Goal: Task Accomplishment & Management: Manage account settings

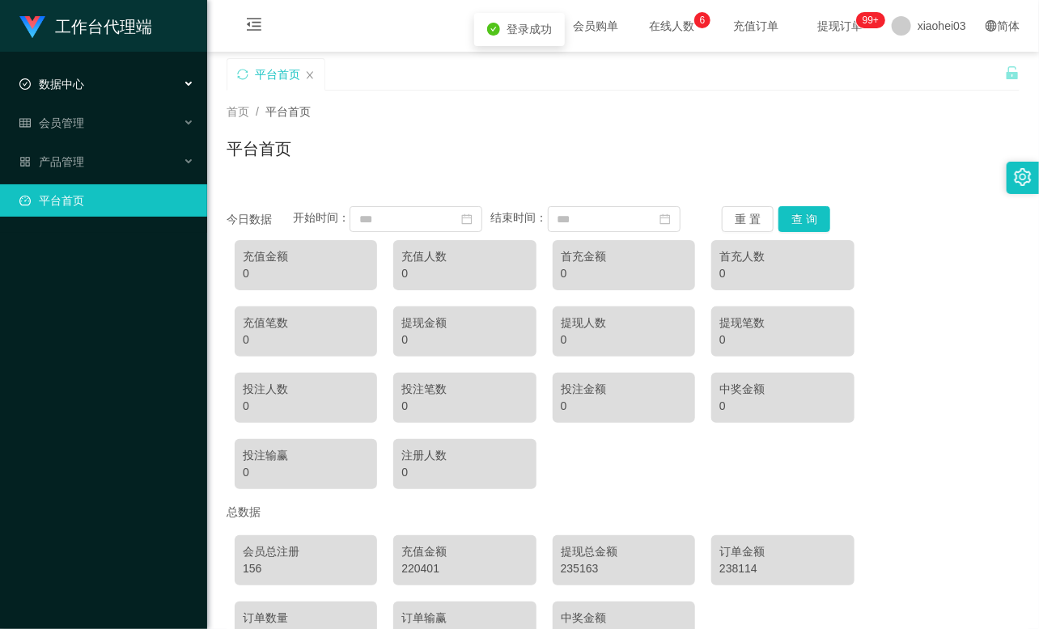
click at [85, 95] on div "数据中心" at bounding box center [103, 84] width 207 height 32
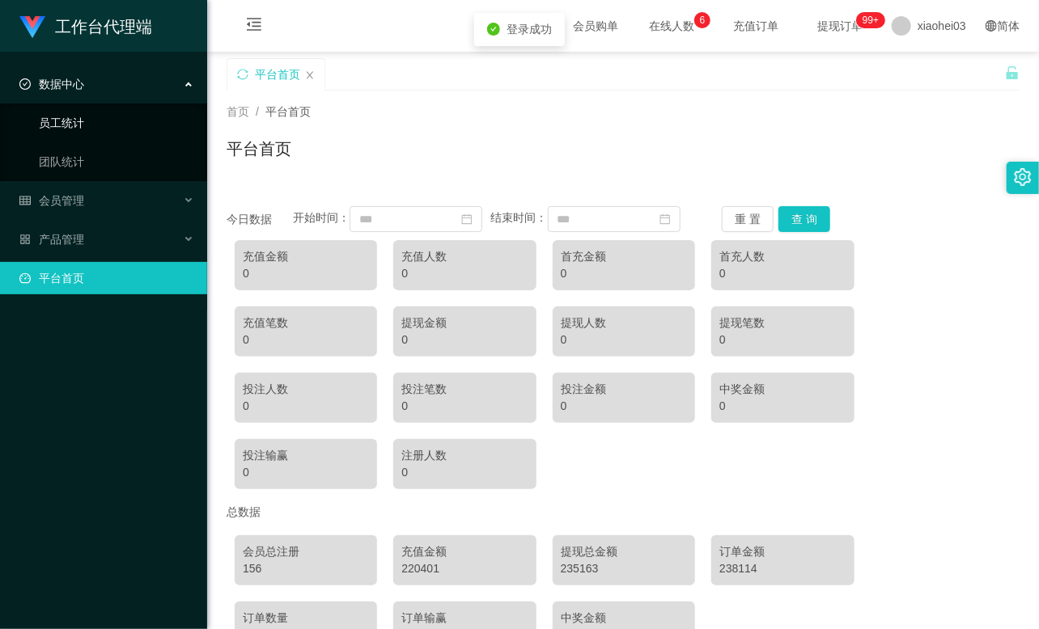
drag, startPoint x: 85, startPoint y: 101, endPoint x: 84, endPoint y: 116, distance: 15.4
click at [84, 116] on link "员工统计" at bounding box center [116, 123] width 155 height 32
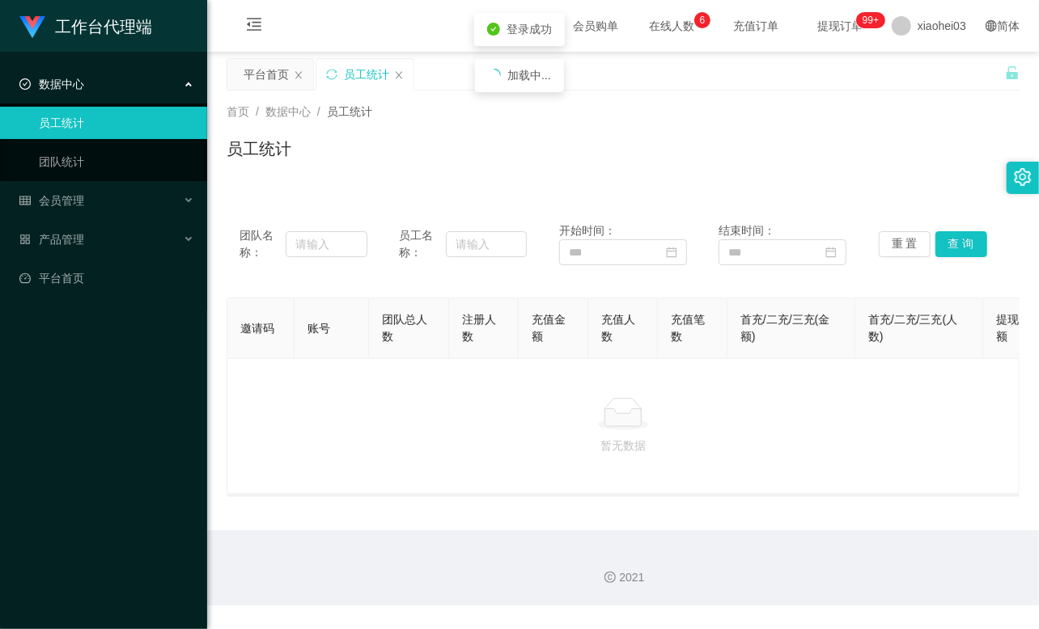
click at [115, 85] on div "数据中心" at bounding box center [103, 84] width 207 height 32
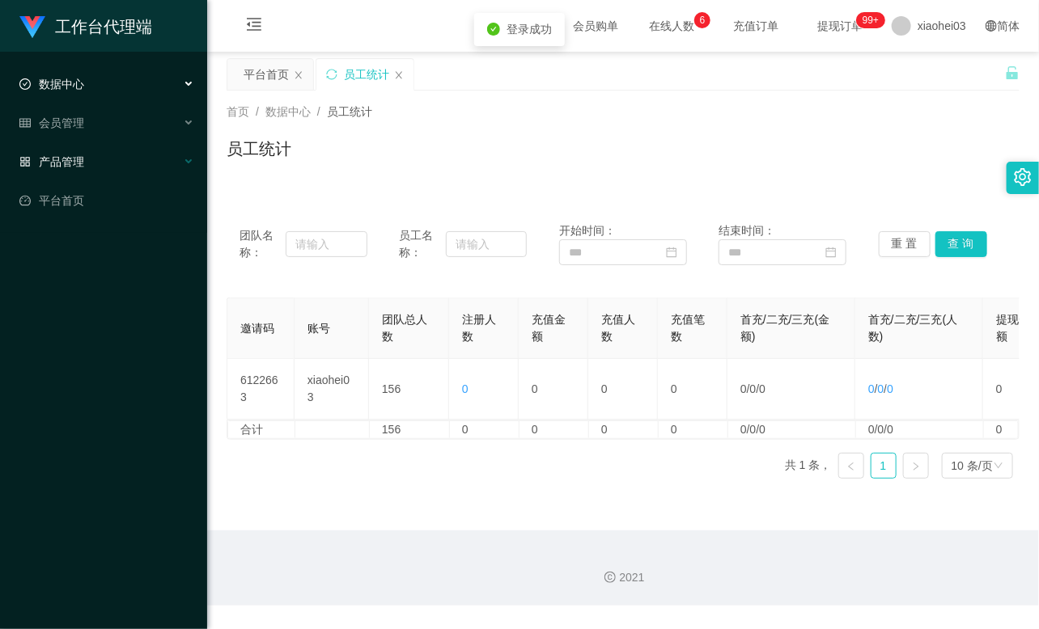
click at [89, 152] on div "产品管理" at bounding box center [103, 162] width 207 height 32
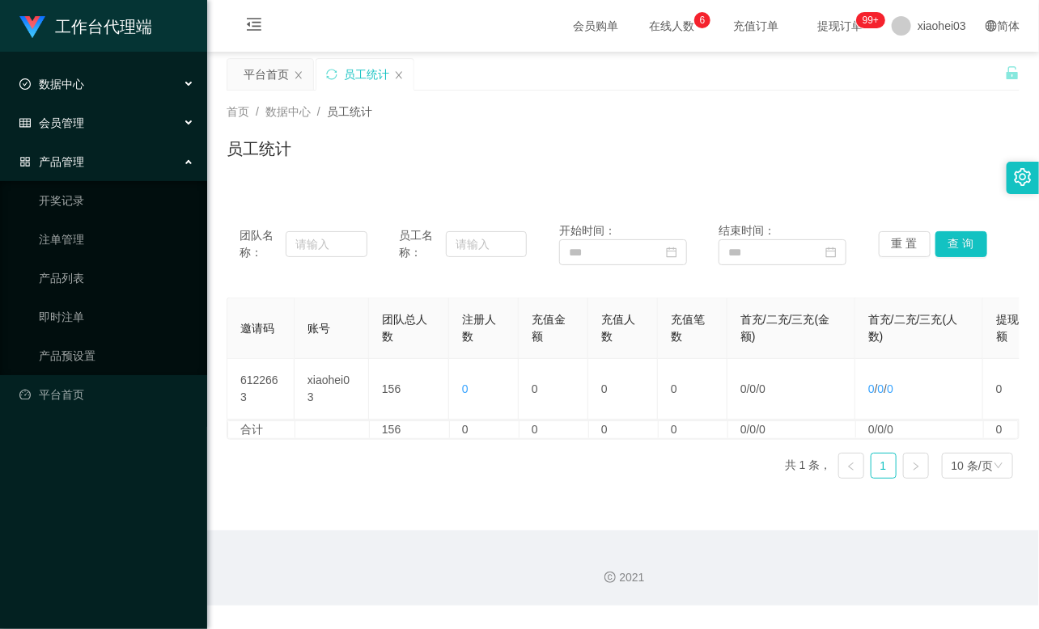
drag, startPoint x: 108, startPoint y: 124, endPoint x: 109, endPoint y: 134, distance: 10.6
click at [108, 124] on div "会员管理" at bounding box center [103, 123] width 207 height 32
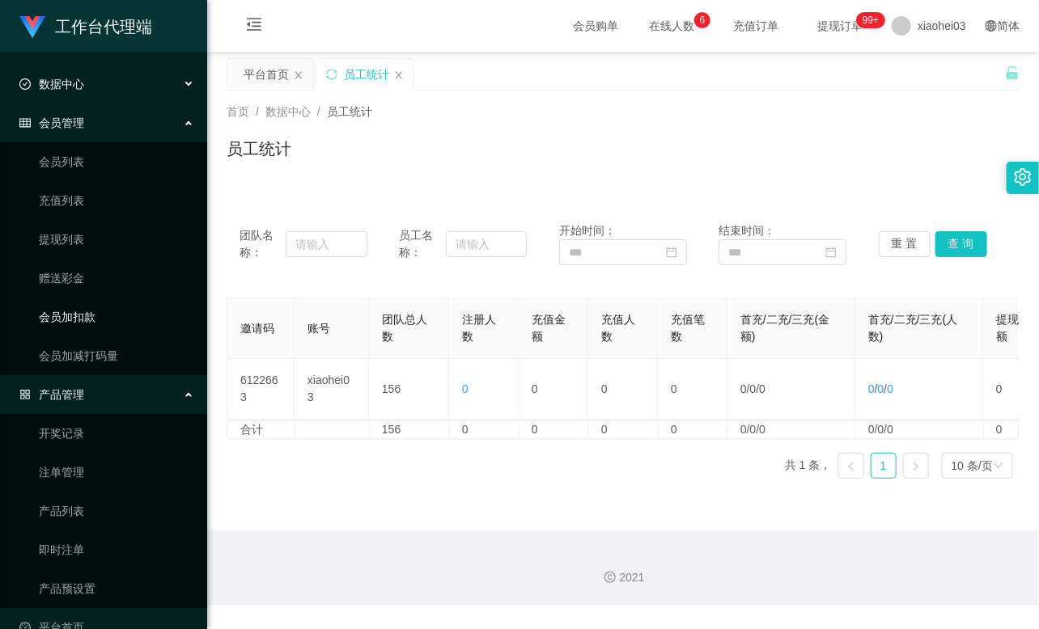
click at [69, 317] on link "会员加扣款" at bounding box center [116, 317] width 155 height 32
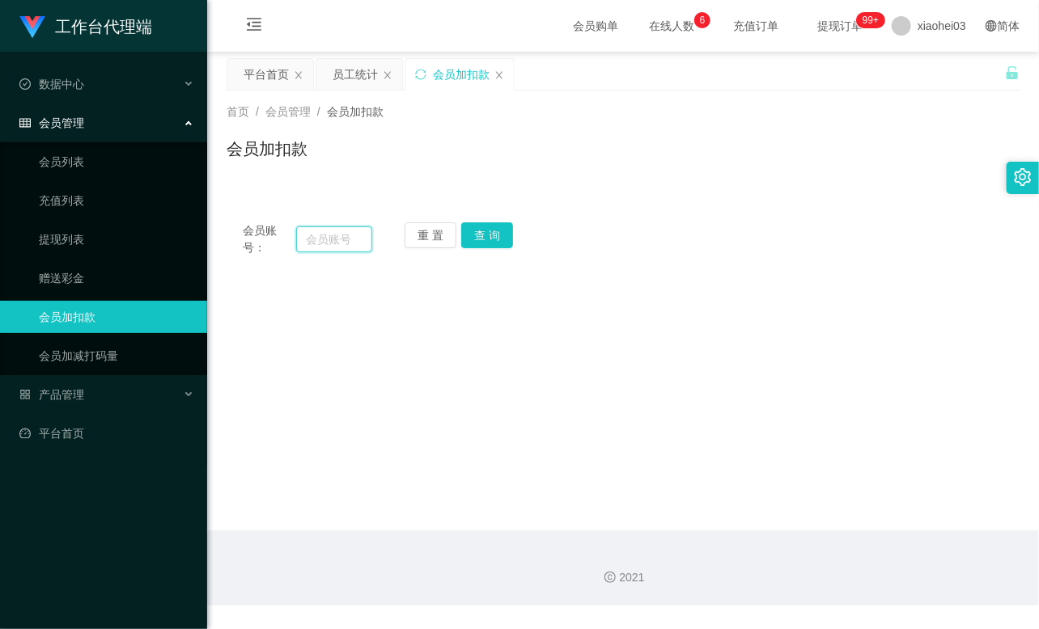
drag, startPoint x: 345, startPoint y: 237, endPoint x: 360, endPoint y: 240, distance: 15.7
click at [345, 238] on input "text" at bounding box center [334, 239] width 76 height 26
paste input "89110049"
type input "89110049"
click at [489, 230] on button "查 询" at bounding box center [487, 235] width 52 height 26
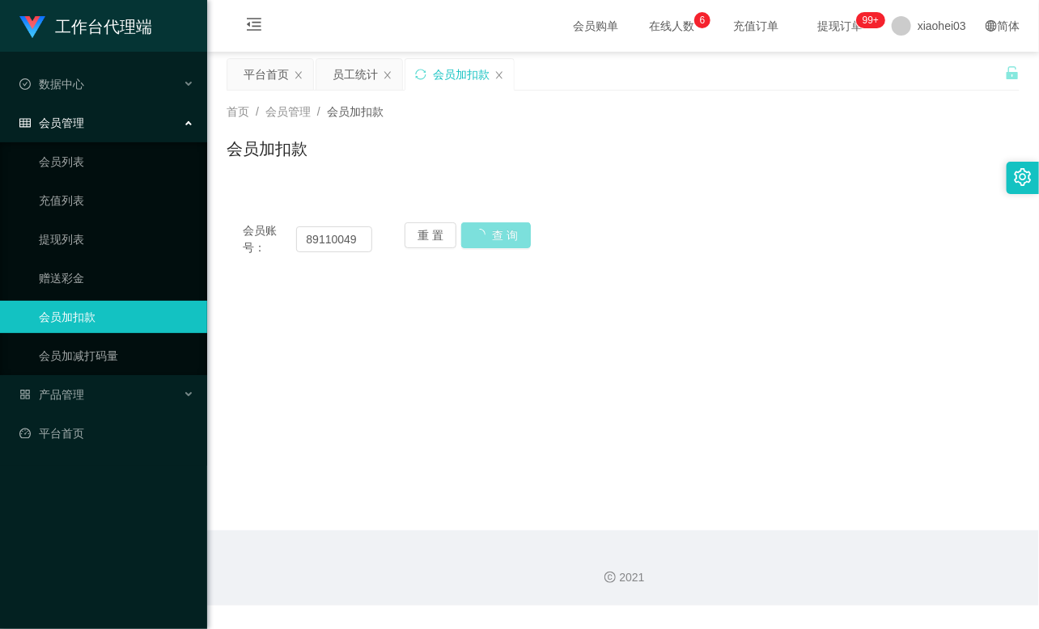
click at [489, 230] on button "查 询" at bounding box center [496, 235] width 70 height 26
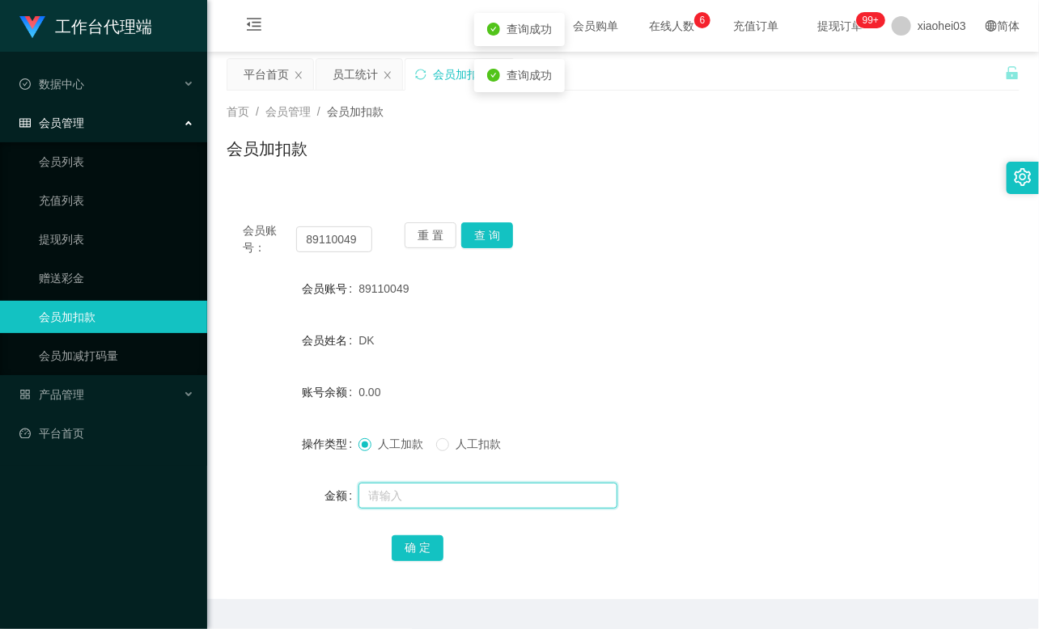
click at [421, 497] on input "text" at bounding box center [487, 496] width 259 height 26
type input "15"
click at [409, 550] on button "确 定" at bounding box center [417, 548] width 52 height 26
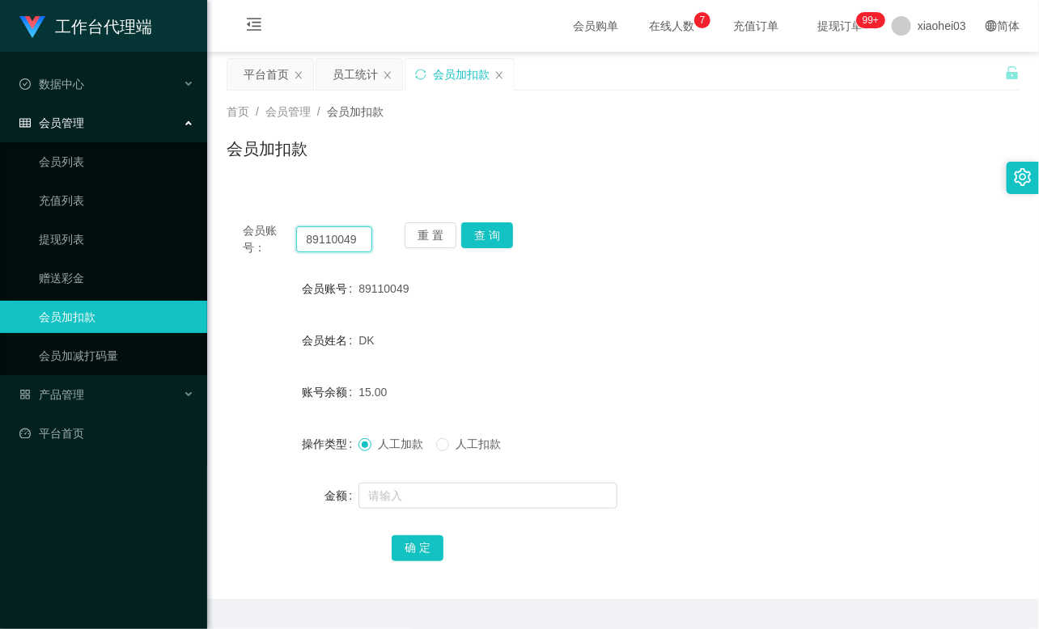
click at [335, 243] on input "89110049" at bounding box center [334, 239] width 76 height 26
paste input "KaiH"
click at [335, 243] on input "89110049" at bounding box center [334, 239] width 76 height 26
type input "KaiH"
click at [486, 239] on button "查 询" at bounding box center [487, 235] width 52 height 26
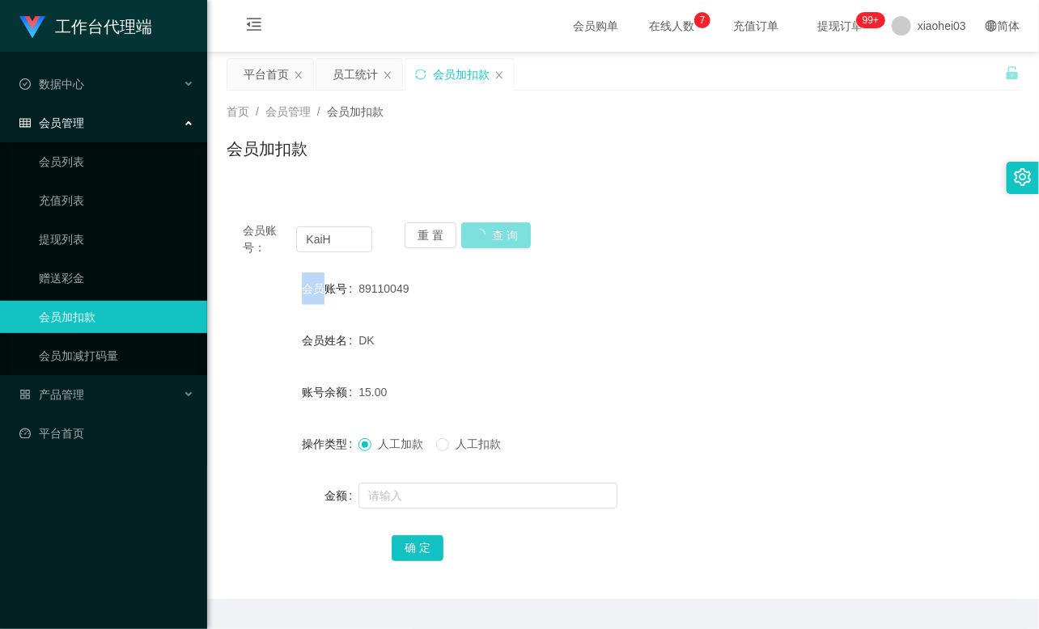
click at [486, 239] on div "重 置 查 询" at bounding box center [468, 239] width 129 height 34
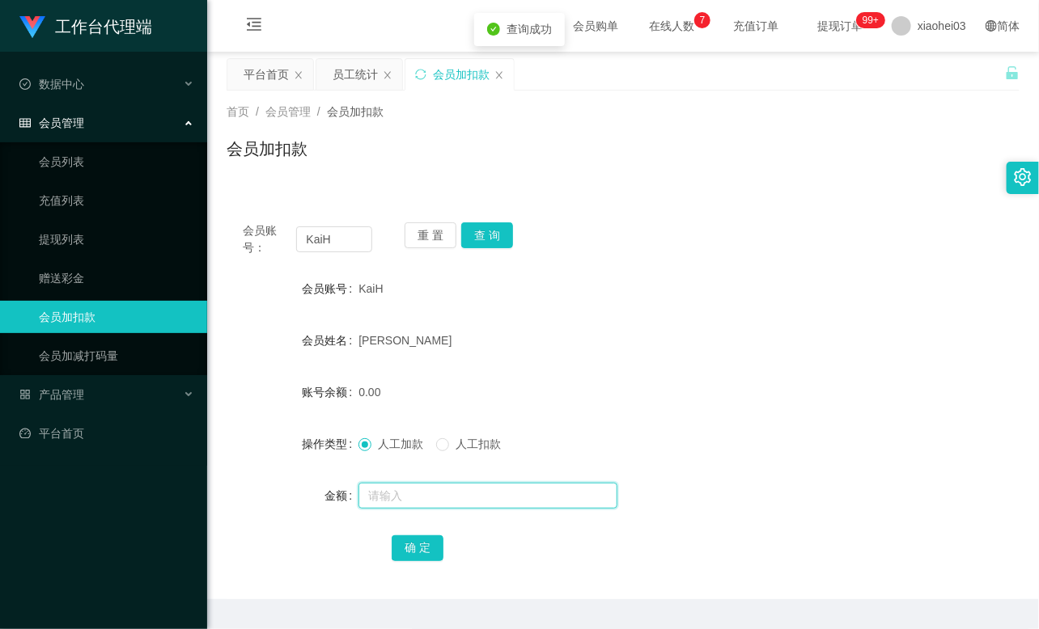
click at [446, 499] on input "text" at bounding box center [487, 496] width 259 height 26
type input "15"
click at [425, 552] on button "确 定" at bounding box center [417, 548] width 52 height 26
click at [632, 398] on div "15.00" at bounding box center [589, 392] width 463 height 32
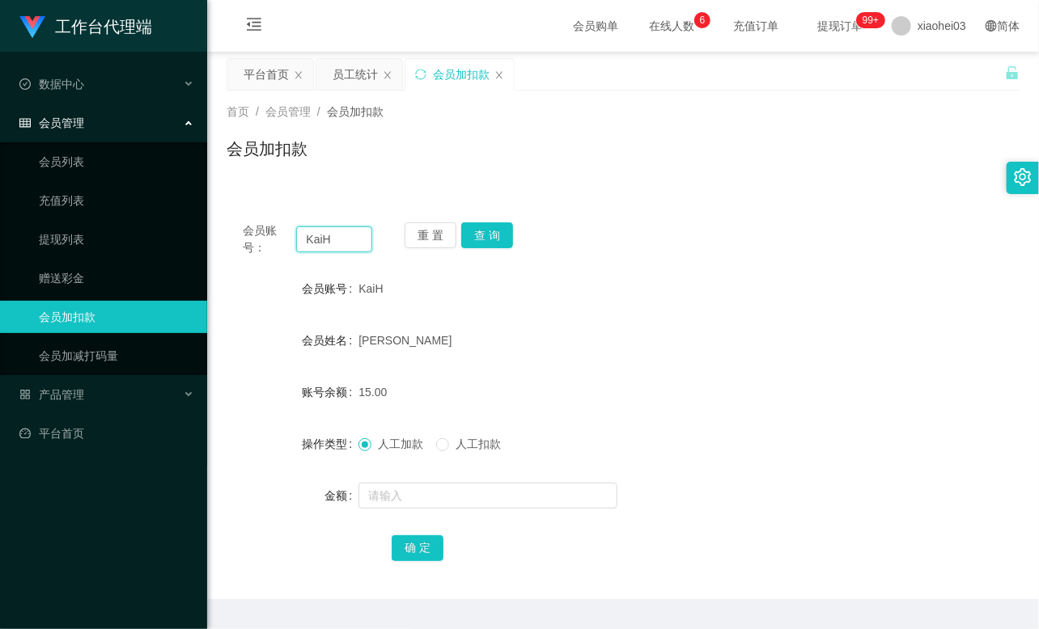
click at [303, 231] on input "KaiH" at bounding box center [334, 239] width 76 height 26
paste input "96248953"
type input "96248953"
click at [508, 236] on button "查 询" at bounding box center [487, 235] width 52 height 26
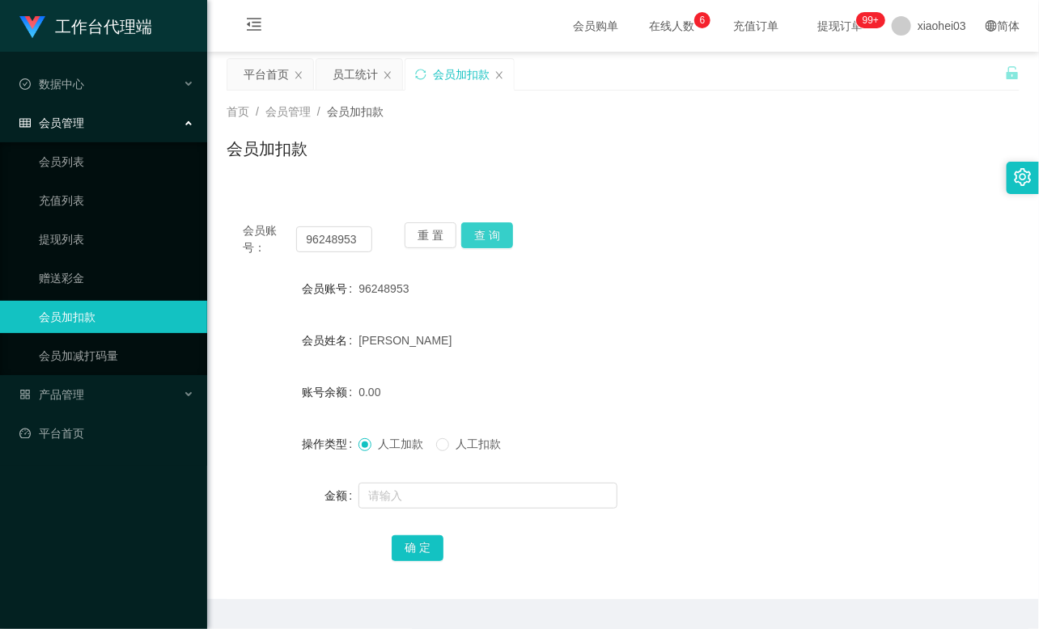
click at [508, 236] on button "查 询" at bounding box center [487, 235] width 52 height 26
click at [508, 236] on div "重 置 查 询" at bounding box center [468, 239] width 129 height 34
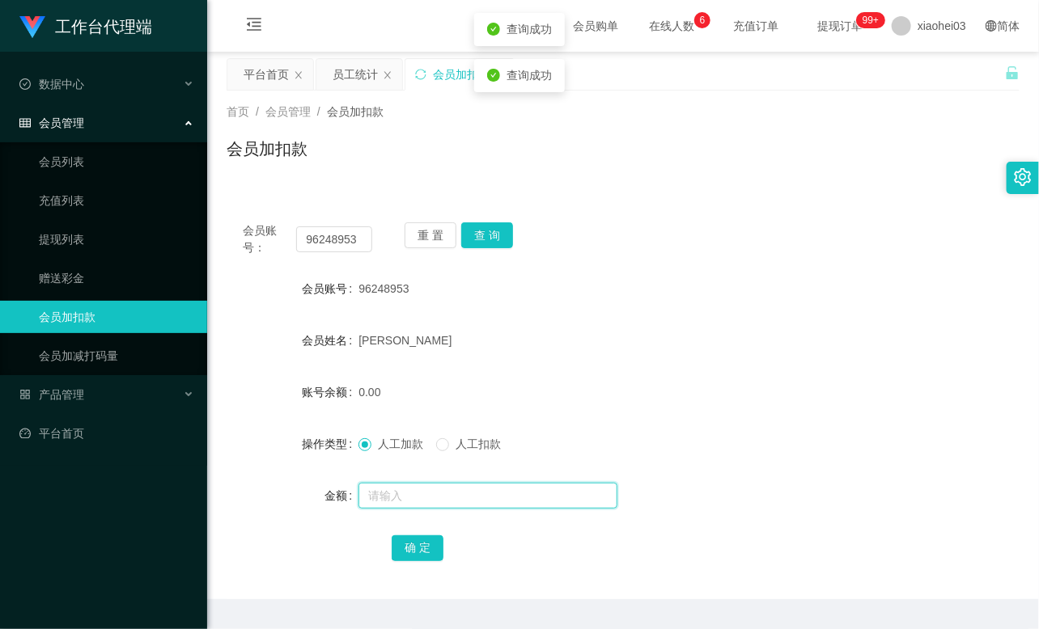
click at [429, 500] on input "text" at bounding box center [487, 496] width 259 height 26
type input "15"
click at [408, 539] on button "确 定" at bounding box center [417, 548] width 52 height 26
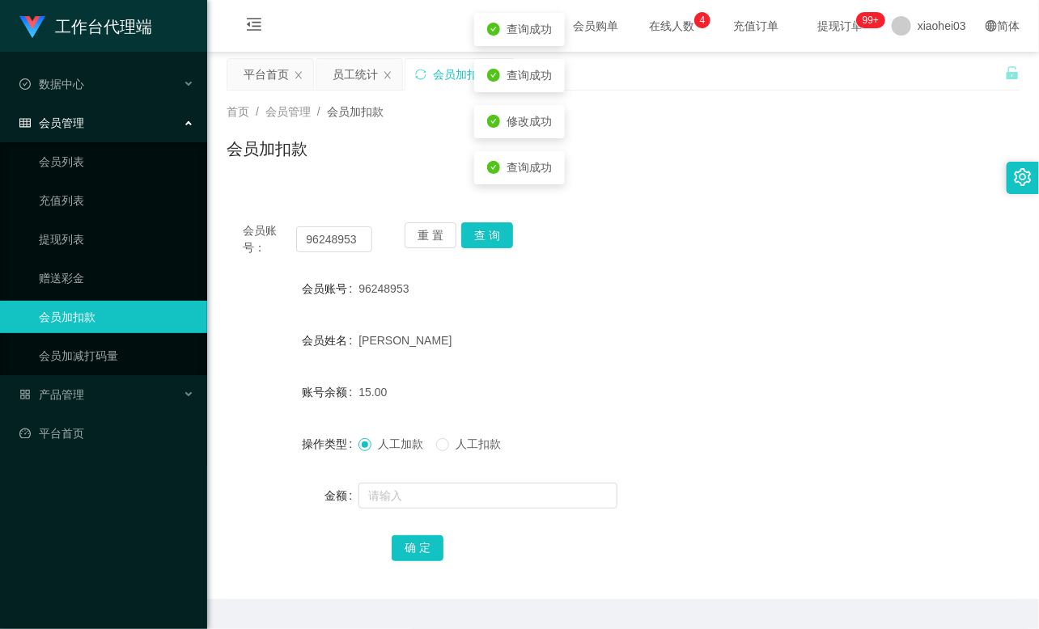
click at [643, 389] on div "15.00" at bounding box center [589, 392] width 463 height 32
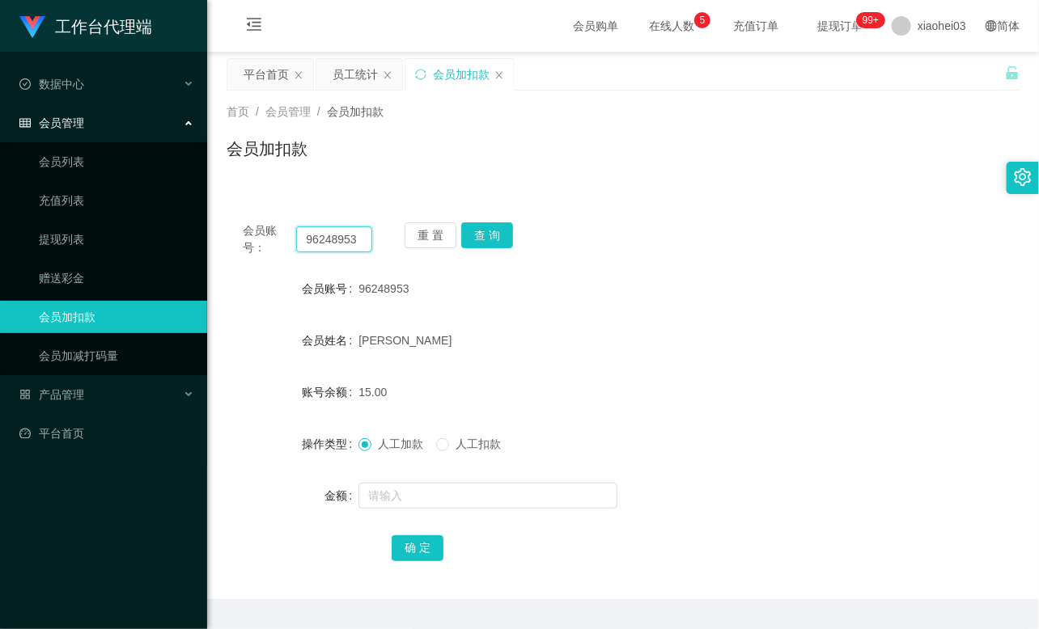
click at [330, 235] on input "96248953" at bounding box center [334, 239] width 76 height 26
paste input "yongthye"
type input "yongthye"
click at [484, 233] on button "查 询" at bounding box center [487, 235] width 52 height 26
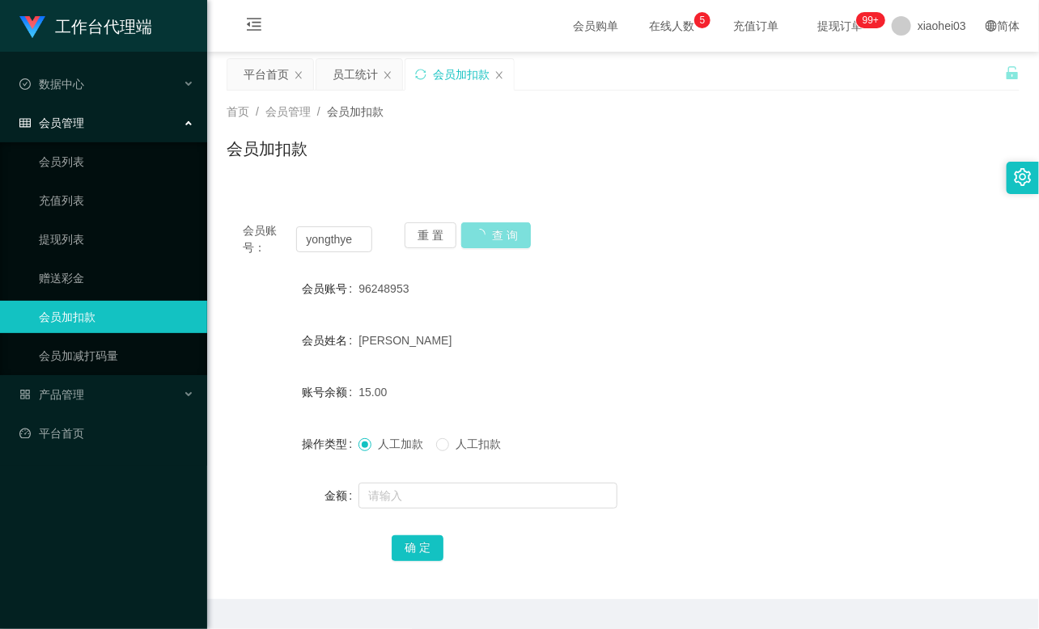
click at [484, 233] on button "查 询" at bounding box center [496, 235] width 70 height 26
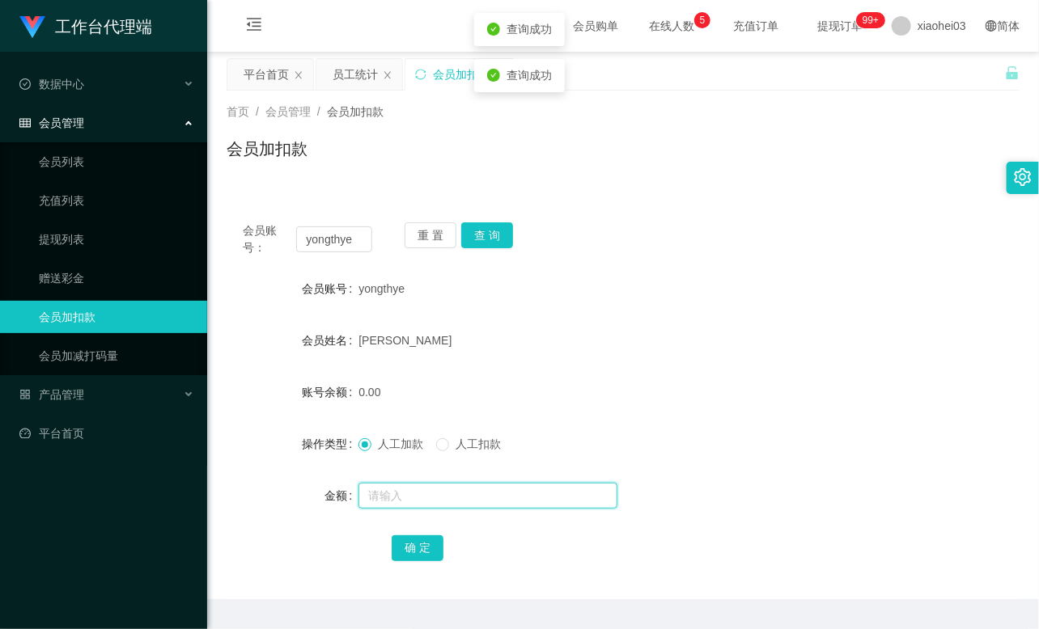
drag, startPoint x: 373, startPoint y: 492, endPoint x: 404, endPoint y: 494, distance: 31.6
click at [372, 492] on input "text" at bounding box center [487, 496] width 259 height 26
type input "15"
click at [419, 544] on button "确 定" at bounding box center [417, 548] width 52 height 26
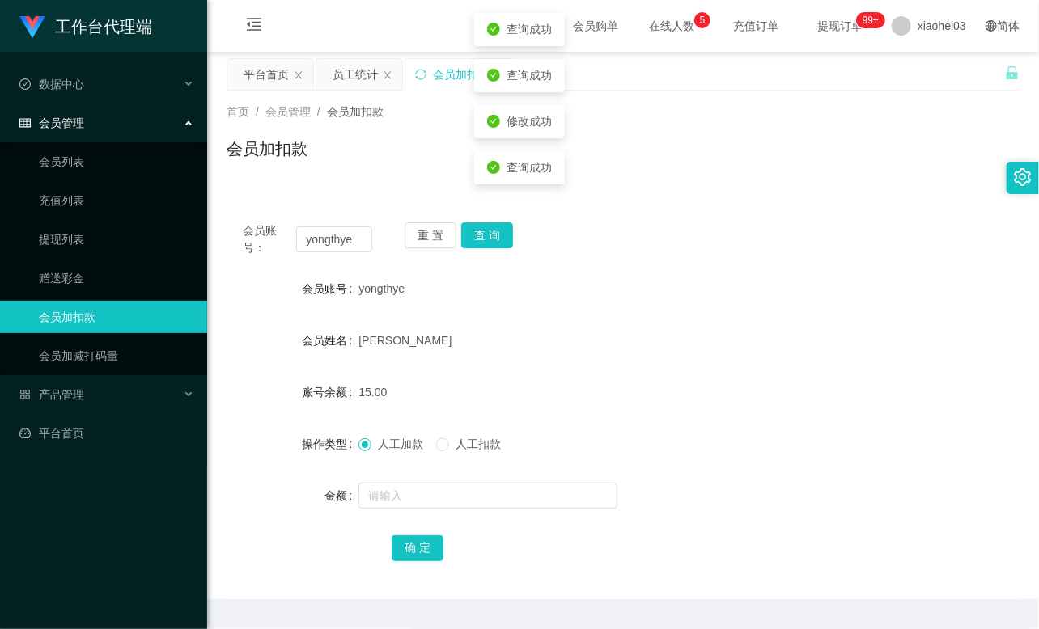
click at [617, 362] on form "会员账号 yongthye 会员姓名 TAN YONG THYE 账号余额 15.00 操作类型 人工加款 人工扣款 金额 确 定" at bounding box center [622, 418] width 793 height 291
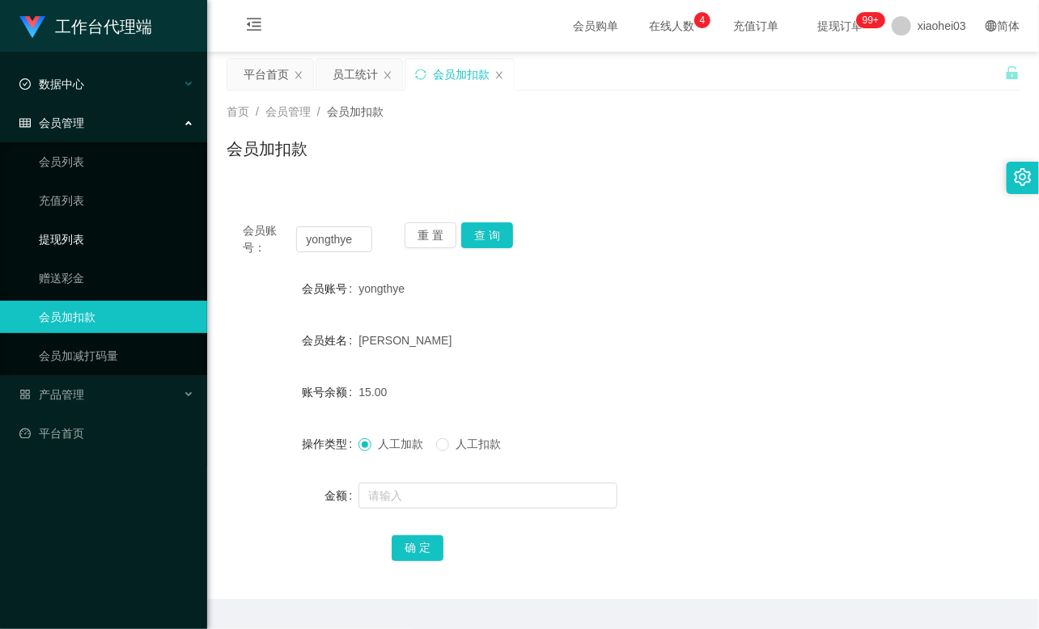
drag, startPoint x: 59, startPoint y: 230, endPoint x: 59, endPoint y: 95, distance: 134.3
click at [59, 230] on link "提现列表" at bounding box center [116, 239] width 155 height 32
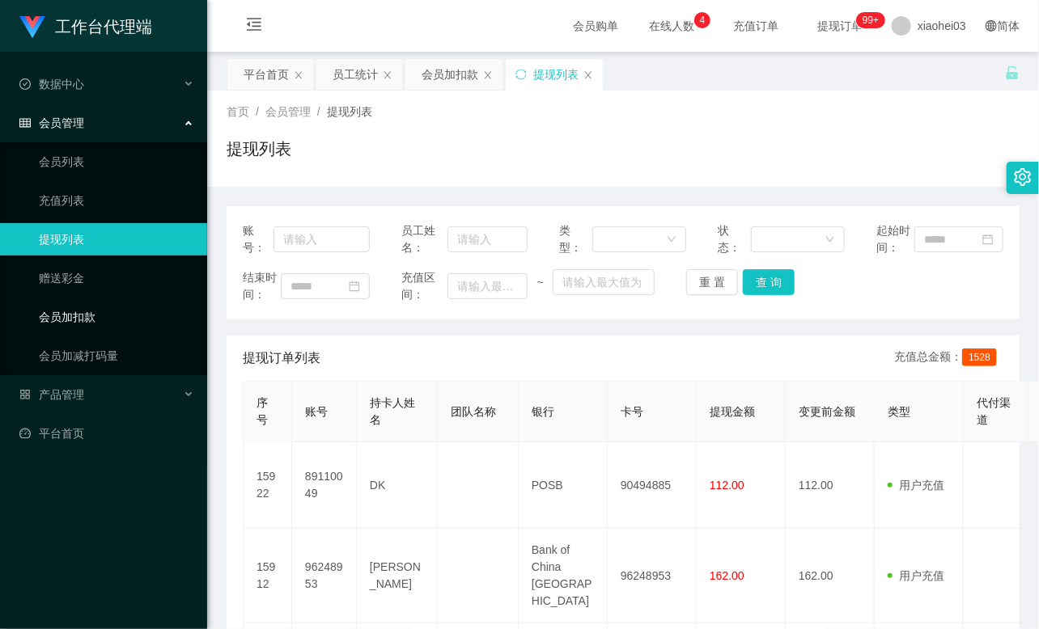
click at [108, 301] on link "会员加扣款" at bounding box center [116, 317] width 155 height 32
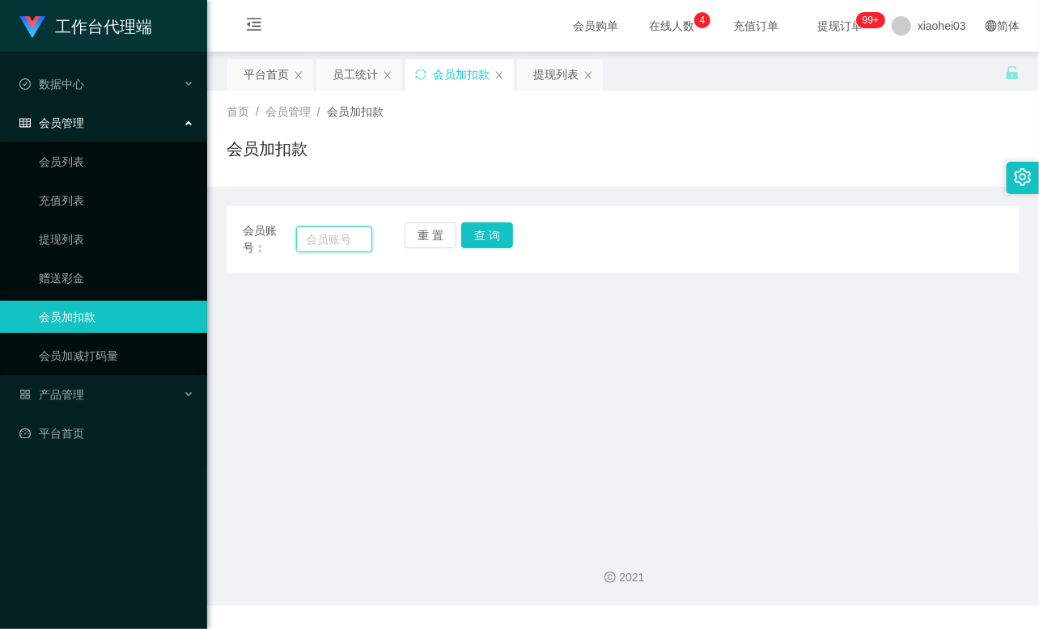
click at [354, 232] on input "text" at bounding box center [334, 239] width 76 height 26
paste input "yongthye"
type input "yongthye"
click at [498, 227] on button "查 询" at bounding box center [487, 235] width 52 height 26
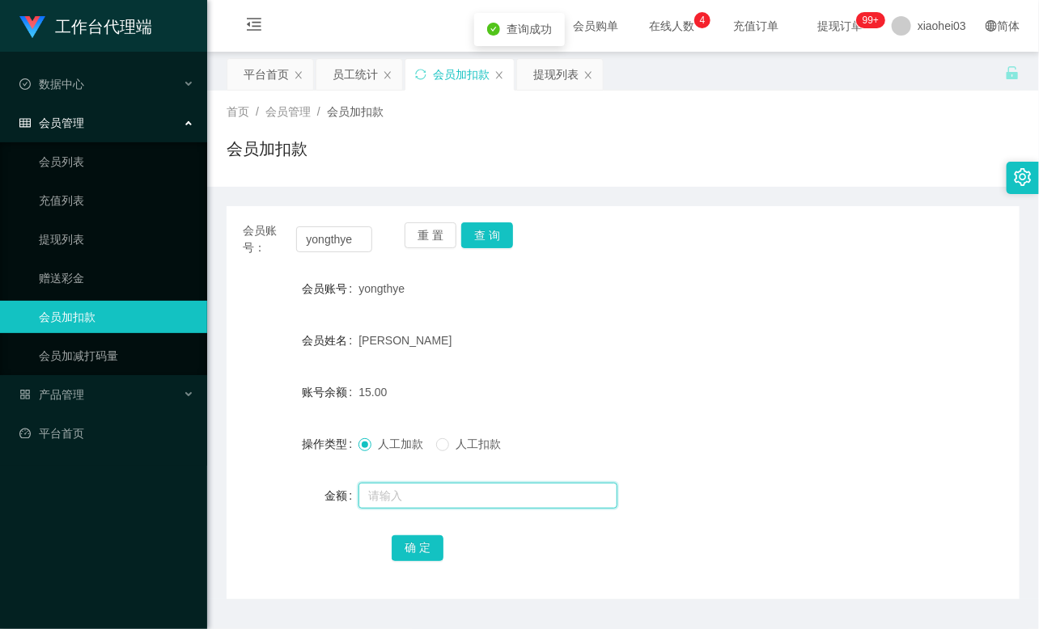
click at [391, 489] on input "text" at bounding box center [487, 496] width 259 height 26
type input "8"
drag, startPoint x: 422, startPoint y: 546, endPoint x: 424, endPoint y: 528, distance: 17.9
click at [421, 546] on button "确 定" at bounding box center [417, 548] width 52 height 26
click at [554, 370] on form "会员账号 yongthye 会员姓名 TAN YONG THYE 账号余额 23.00 操作类型 人工加款 人工扣款 金额 确 定" at bounding box center [622, 418] width 793 height 291
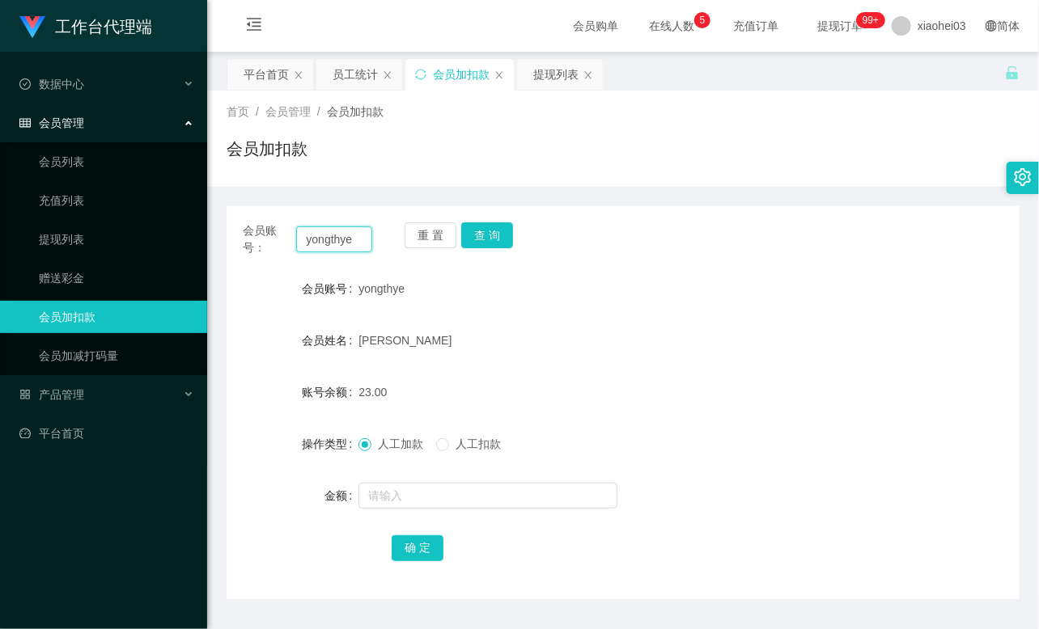
click at [351, 251] on input "yongthye" at bounding box center [334, 239] width 76 height 26
paste input "89110049"
type input "89110049"
click at [505, 236] on button "查 询" at bounding box center [487, 235] width 52 height 26
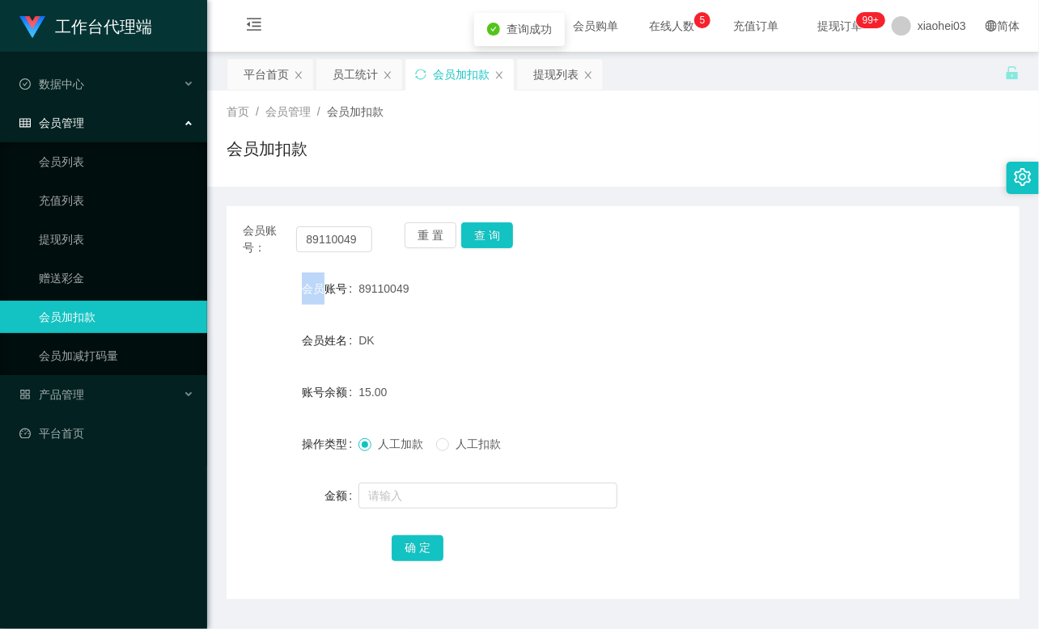
click at [505, 235] on div "重 置 查 询" at bounding box center [468, 239] width 129 height 34
click at [449, 490] on input "text" at bounding box center [487, 496] width 259 height 26
type input "8"
click at [421, 540] on button "确 定" at bounding box center [417, 548] width 52 height 26
click at [546, 385] on div "23.00" at bounding box center [589, 392] width 463 height 32
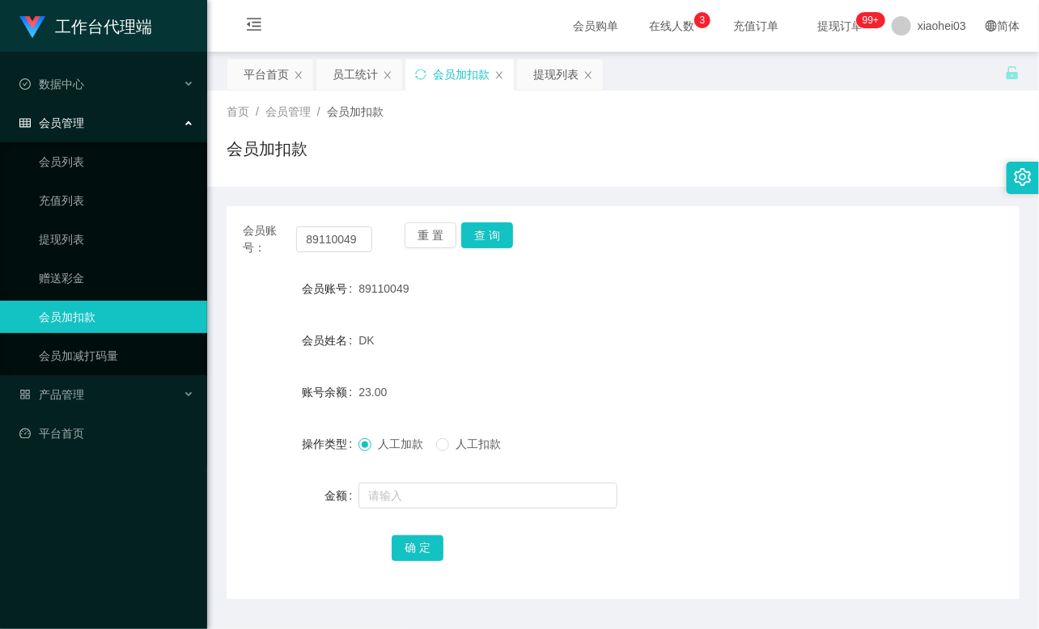
click at [351, 220] on div "会员账号： 89110049 重 置 查 询 会员账号 89110049 会员姓名 DK 账号余额 23.00 操作类型 人工加款 人工扣款 金额 确 定" at bounding box center [622, 402] width 793 height 393
click at [337, 249] on input "89110049" at bounding box center [334, 239] width 76 height 26
click at [336, 249] on input "89110049" at bounding box center [334, 239] width 76 height 26
paste input "KaiH"
type input "KaiH"
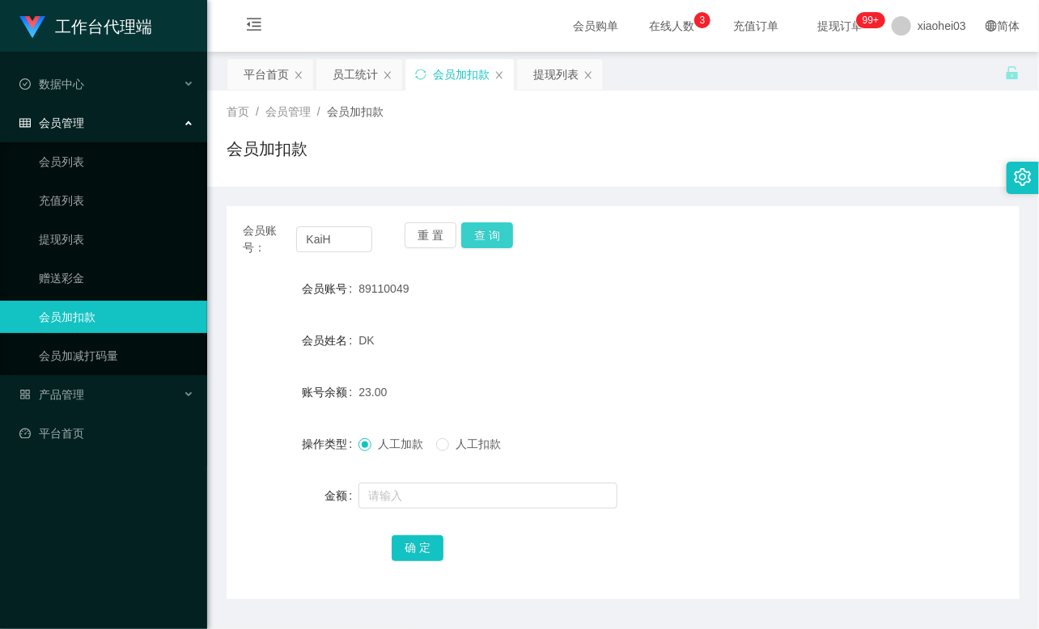
click at [502, 236] on button "查 询" at bounding box center [487, 235] width 52 height 26
drag, startPoint x: 502, startPoint y: 236, endPoint x: 469, endPoint y: 324, distance: 93.4
click at [502, 236] on div "重 置 查 询" at bounding box center [468, 239] width 129 height 34
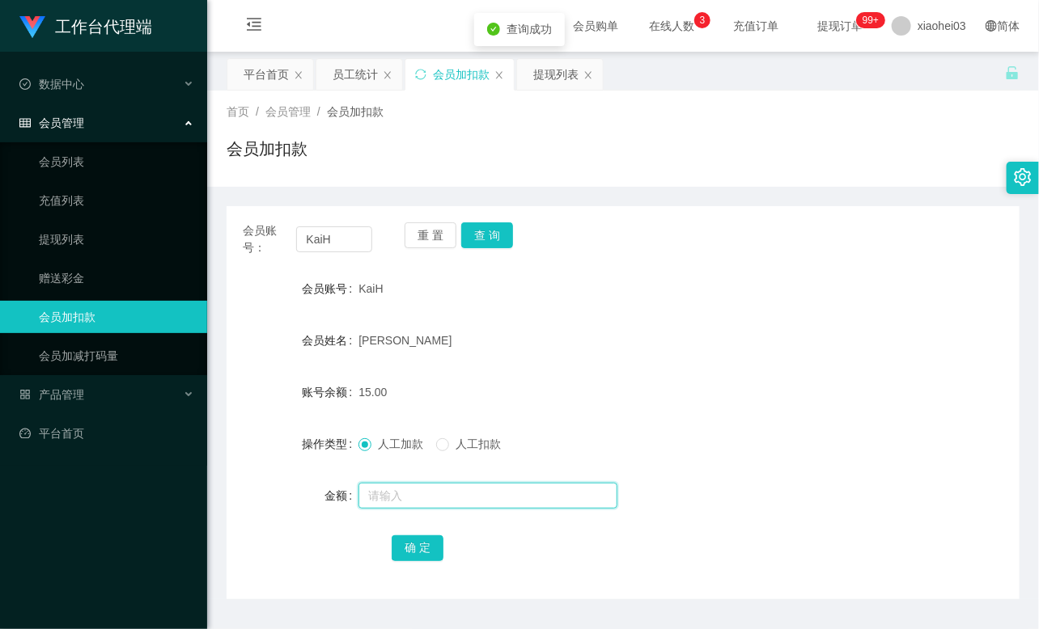
click at [438, 504] on input "text" at bounding box center [487, 496] width 259 height 26
type input "8"
click at [422, 543] on button "确 定" at bounding box center [417, 548] width 52 height 26
click at [535, 328] on div "[PERSON_NAME]" at bounding box center [589, 340] width 463 height 32
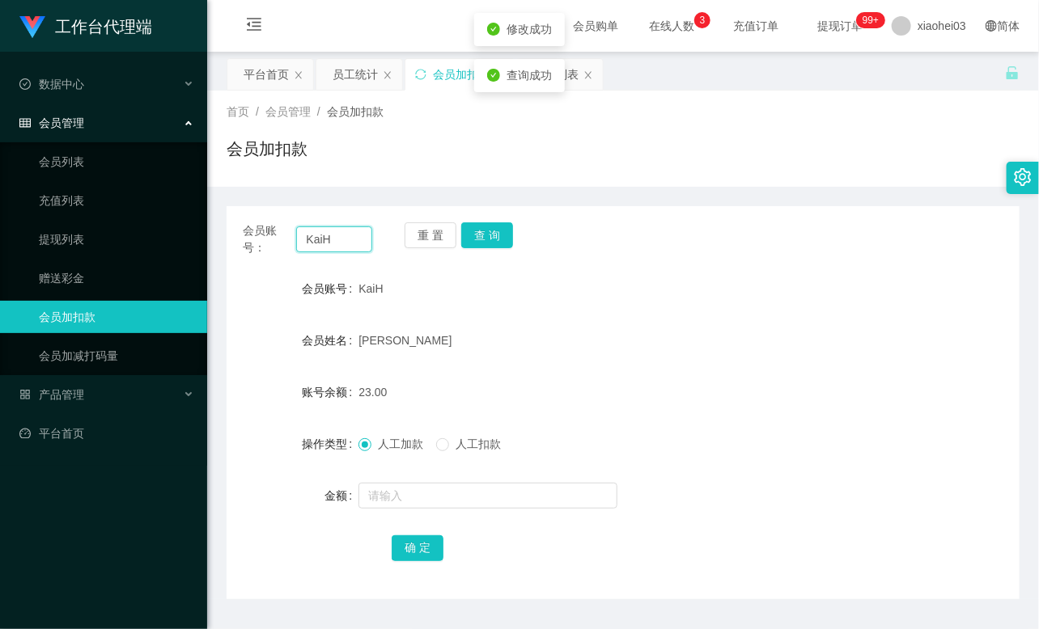
click at [344, 235] on input "KaiH" at bounding box center [334, 239] width 76 height 26
click at [326, 237] on input "text" at bounding box center [334, 239] width 76 height 26
paste input "yongthye"
type input "yongthye"
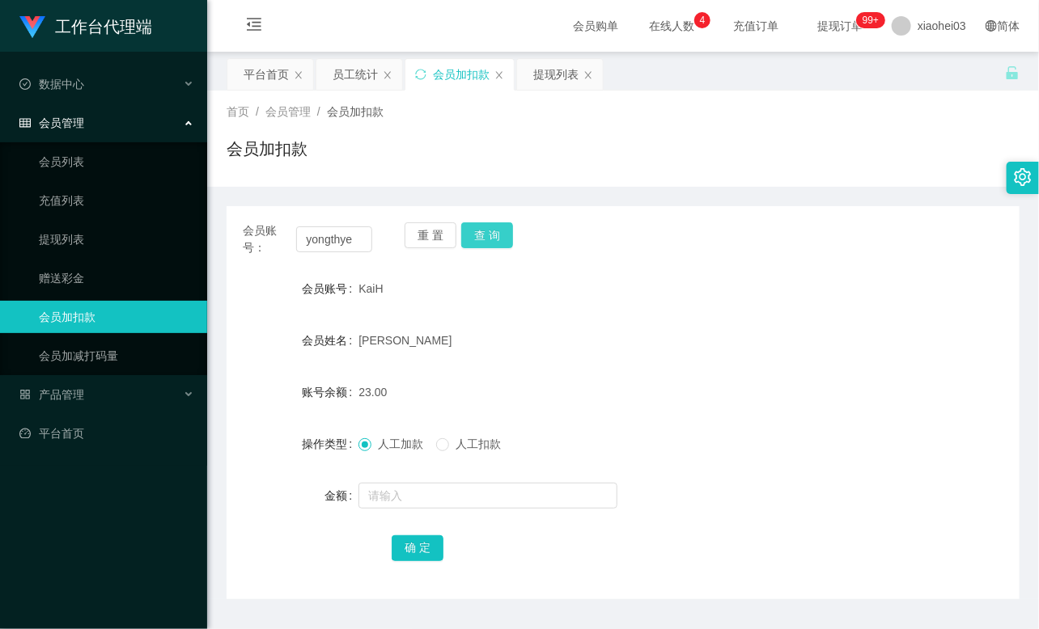
click at [501, 238] on button "查 询" at bounding box center [487, 235] width 52 height 26
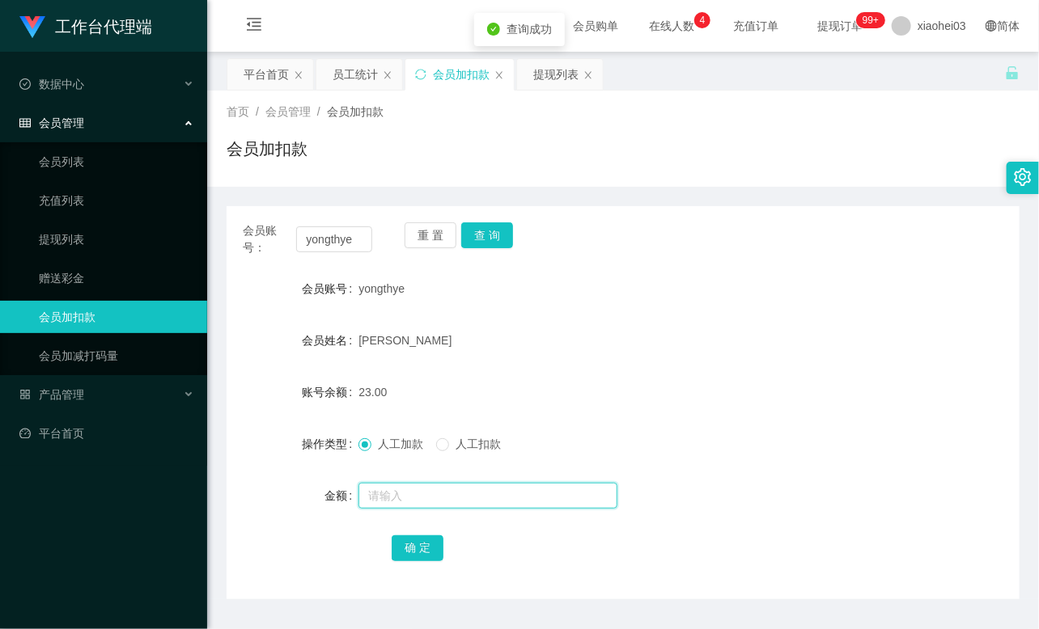
click at [464, 498] on input "text" at bounding box center [487, 496] width 259 height 26
type input "8"
click at [417, 553] on button "确 定" at bounding box center [417, 548] width 52 height 26
click at [586, 390] on div "23.00" at bounding box center [589, 392] width 463 height 32
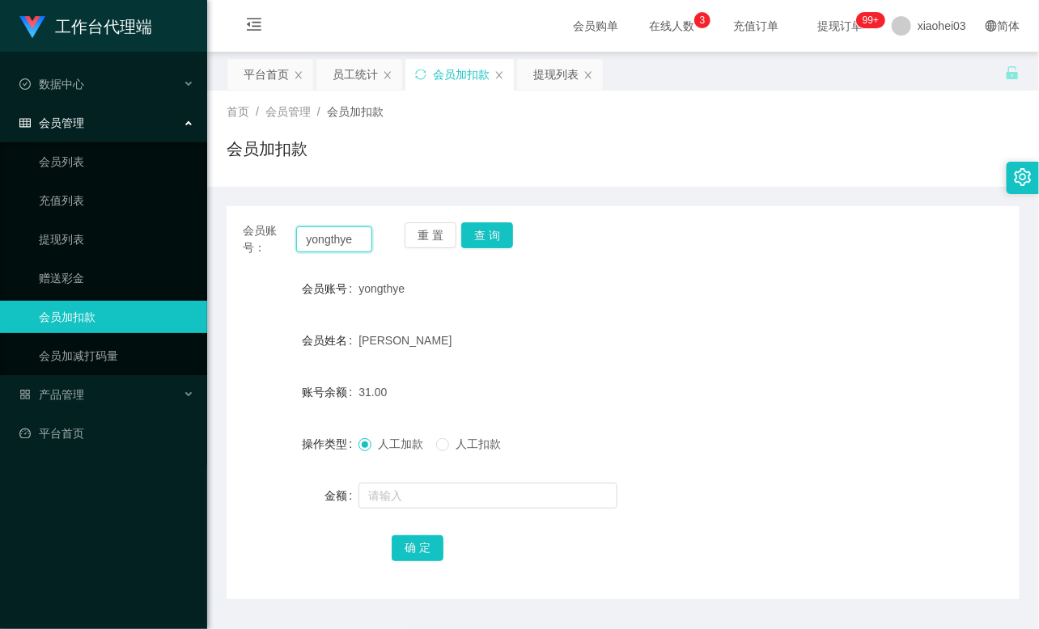
click at [343, 233] on input "yongthye" at bounding box center [334, 239] width 76 height 26
click at [343, 230] on input "yongthye" at bounding box center [334, 239] width 76 height 26
click at [337, 235] on input "yongthye" at bounding box center [334, 239] width 76 height 26
paste input "KaiH"
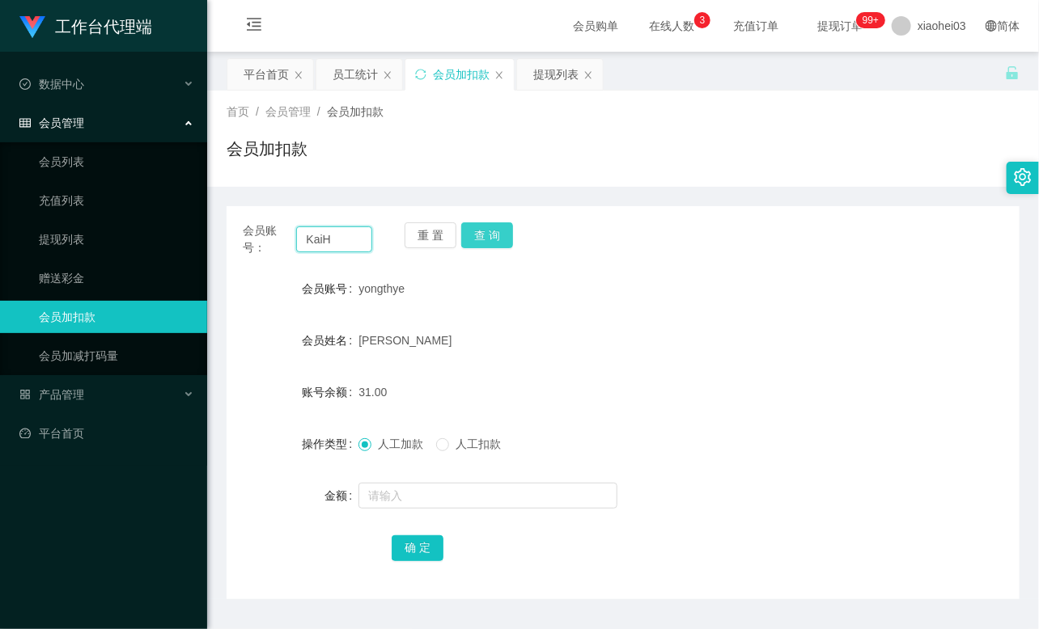
type input "KaiH"
click at [510, 237] on button "查 询" at bounding box center [487, 235] width 52 height 26
drag, startPoint x: 510, startPoint y: 237, endPoint x: 506, endPoint y: 267, distance: 30.3
click at [510, 237] on button "查 询" at bounding box center [487, 235] width 52 height 26
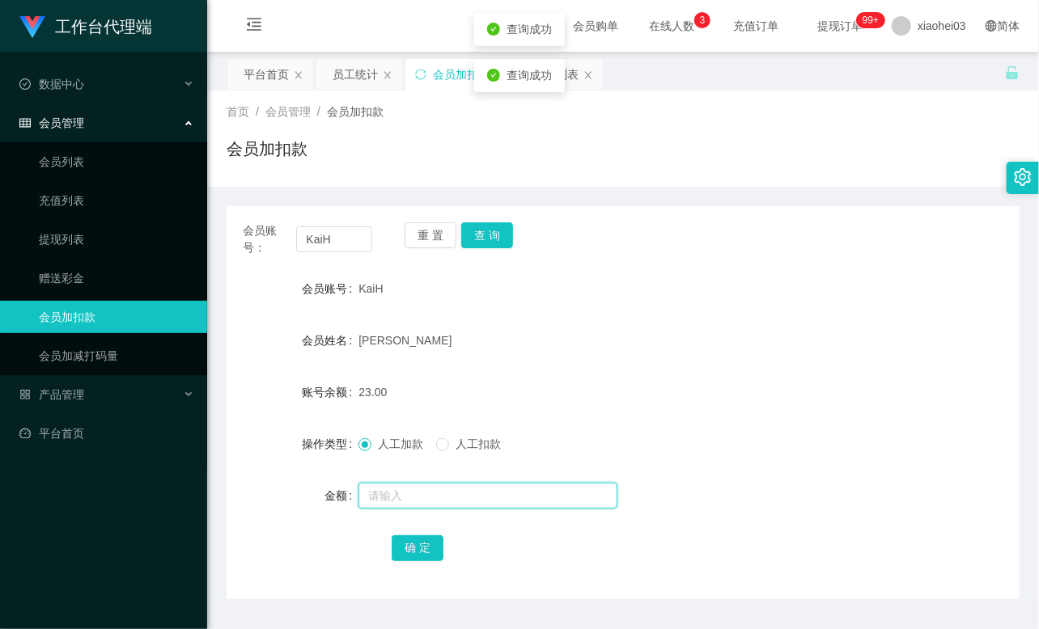
click at [423, 505] on input "text" at bounding box center [487, 496] width 259 height 26
type input "8"
click at [411, 545] on button "确 定" at bounding box center [417, 548] width 52 height 26
click at [617, 336] on div "[PERSON_NAME]" at bounding box center [589, 340] width 463 height 32
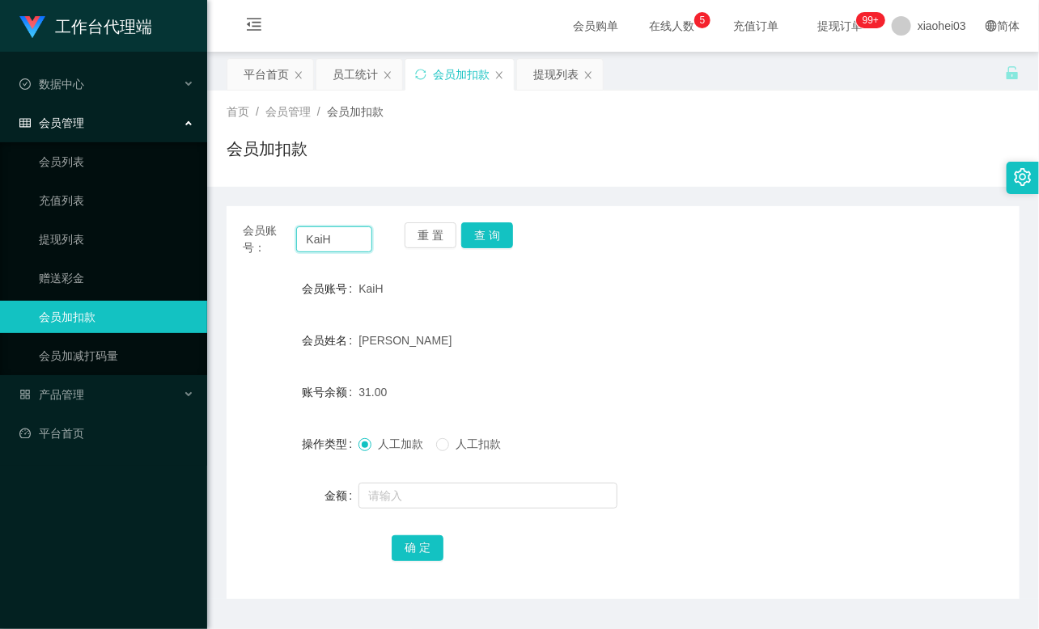
click at [346, 247] on input "KaiH" at bounding box center [334, 239] width 76 height 26
paste input "89110049"
type input "89110049"
click at [495, 235] on button "查 询" at bounding box center [487, 235] width 52 height 26
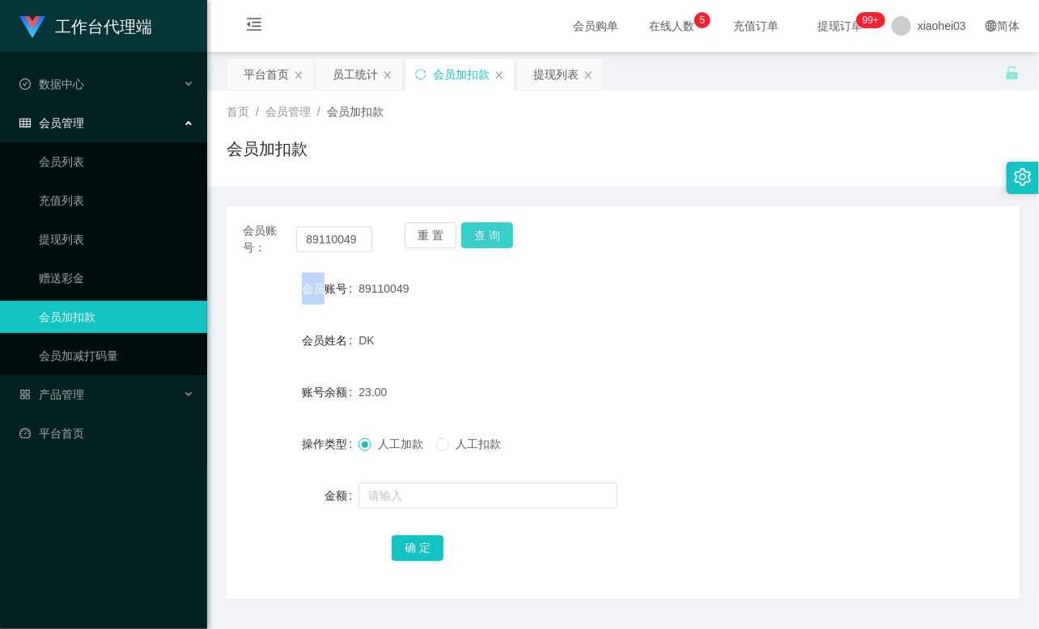
click at [495, 235] on div "重 置 查 询" at bounding box center [468, 239] width 129 height 34
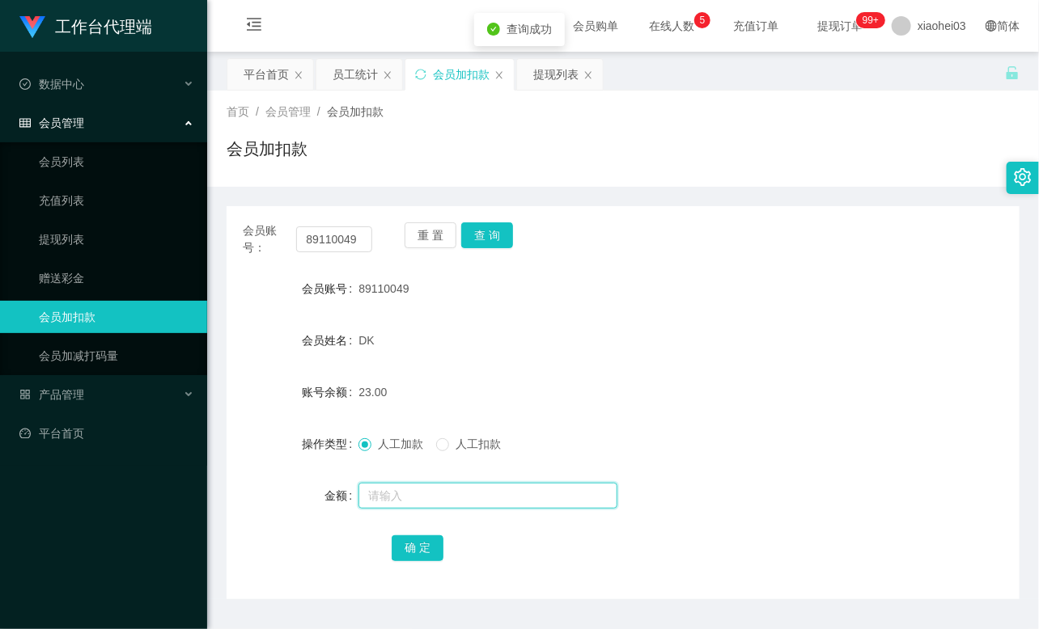
click at [490, 497] on input "text" at bounding box center [487, 496] width 259 height 26
type input "8"
click at [432, 547] on button "确 定" at bounding box center [417, 548] width 52 height 26
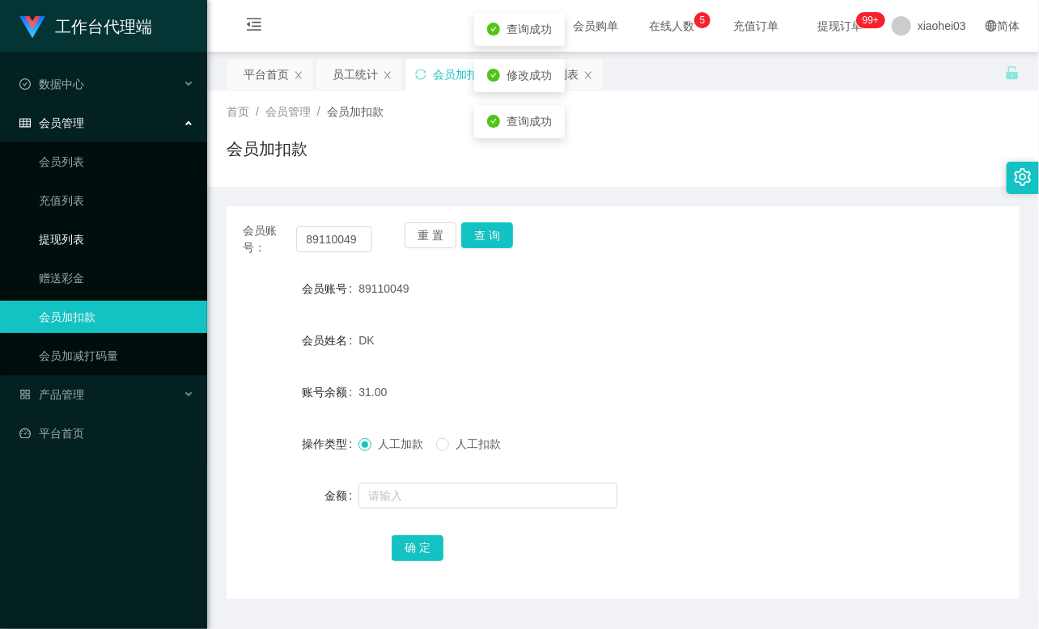
click at [78, 235] on link "提现列表" at bounding box center [116, 239] width 155 height 32
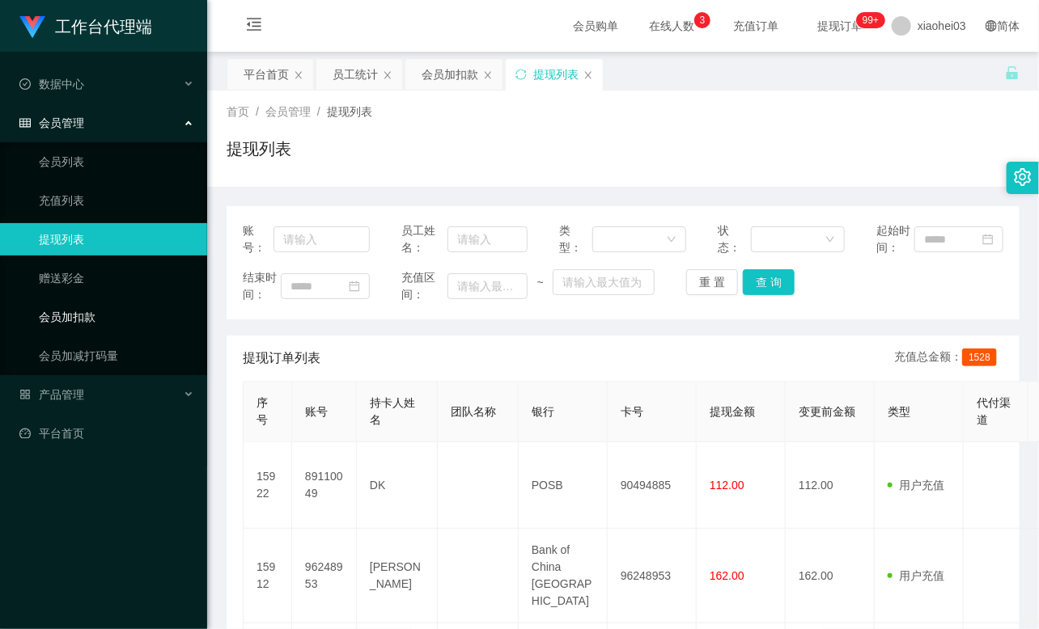
click at [82, 320] on link "会员加扣款" at bounding box center [116, 317] width 155 height 32
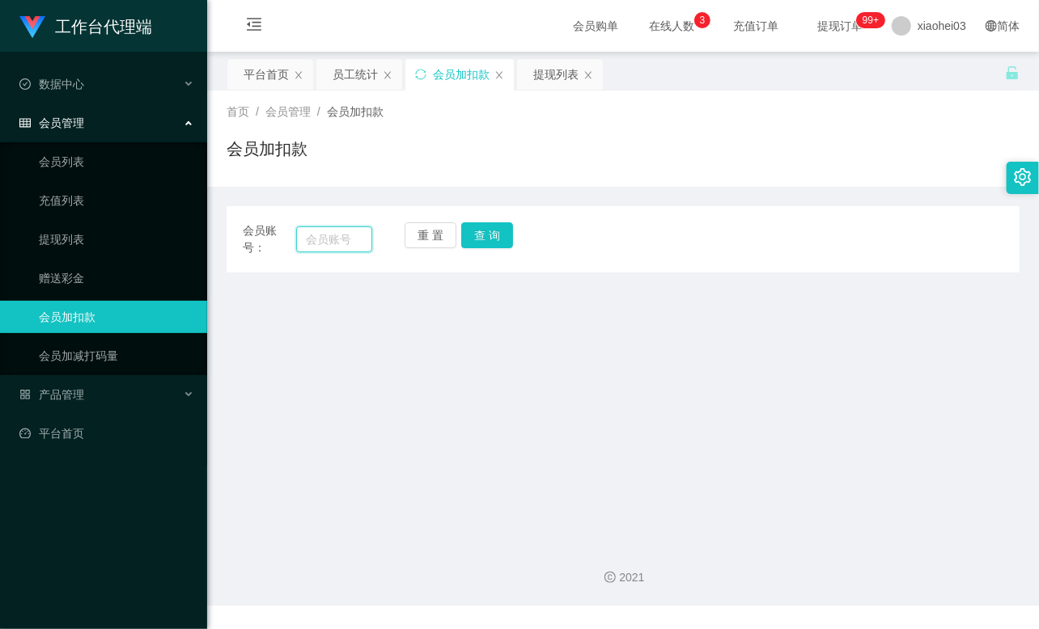
click at [329, 239] on input "text" at bounding box center [334, 239] width 76 height 26
paste input "96248953"
type input "96248953"
click at [488, 235] on button "查 询" at bounding box center [487, 235] width 52 height 26
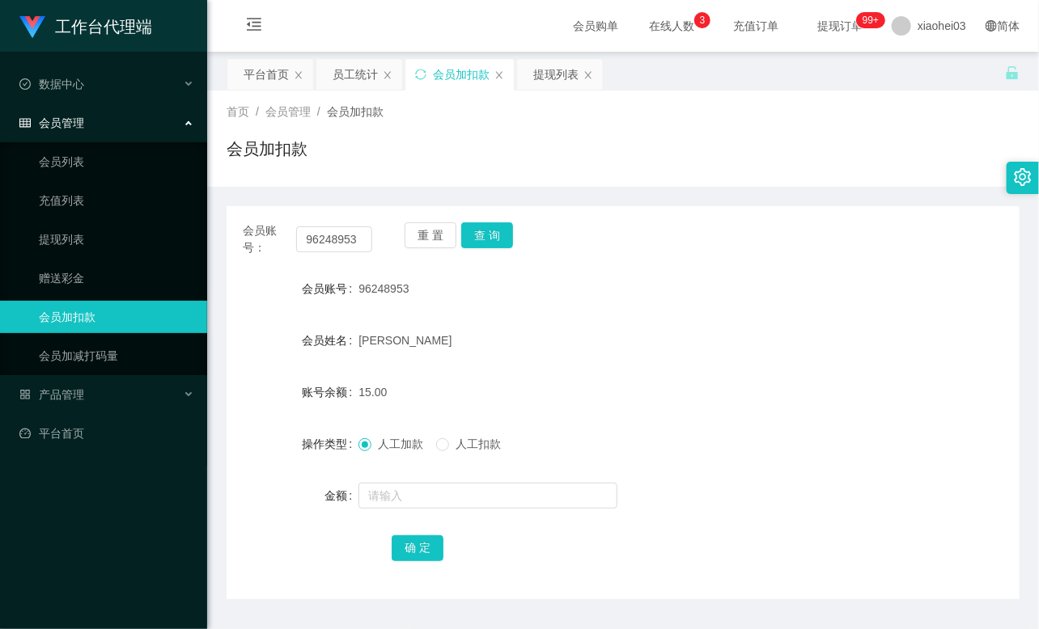
click at [488, 235] on div "重 置 查 询" at bounding box center [468, 239] width 129 height 34
click at [419, 499] on input "text" at bounding box center [487, 496] width 259 height 26
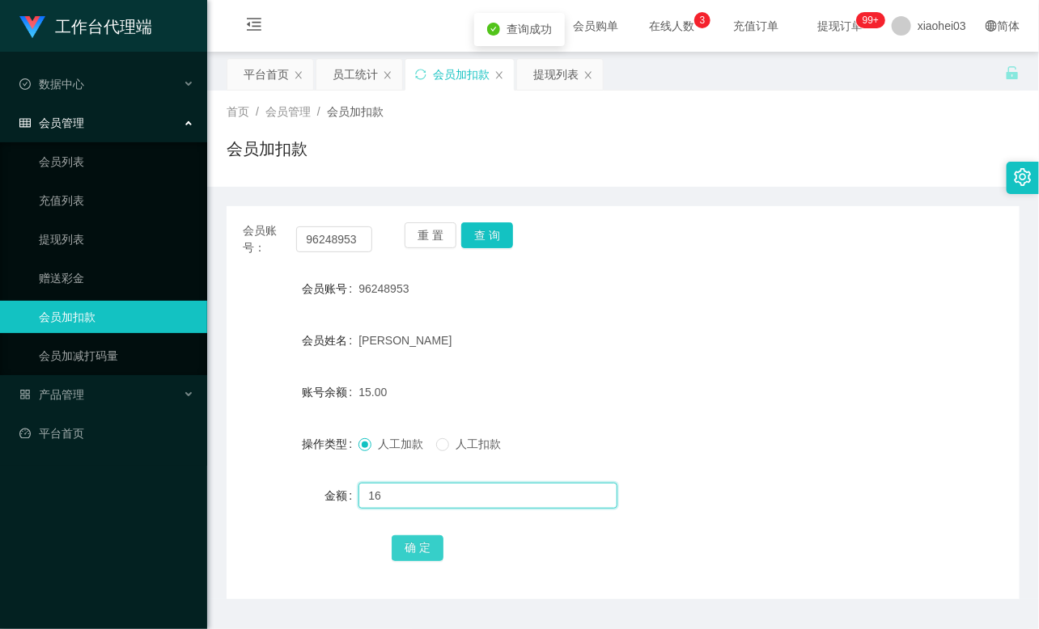
type input "16"
drag, startPoint x: 416, startPoint y: 546, endPoint x: 412, endPoint y: 536, distance: 10.2
click at [415, 546] on button "确 定" at bounding box center [417, 548] width 52 height 26
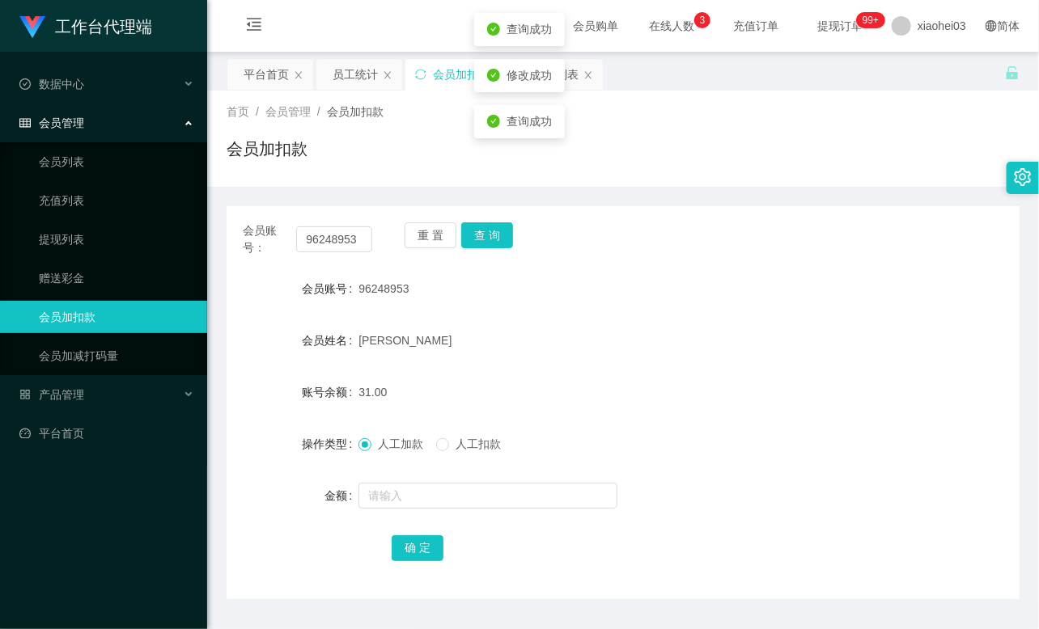
click at [573, 333] on div "[PERSON_NAME]" at bounding box center [589, 340] width 463 height 32
click at [333, 237] on input "96248953" at bounding box center [334, 239] width 76 height 26
paste input "KaiH"
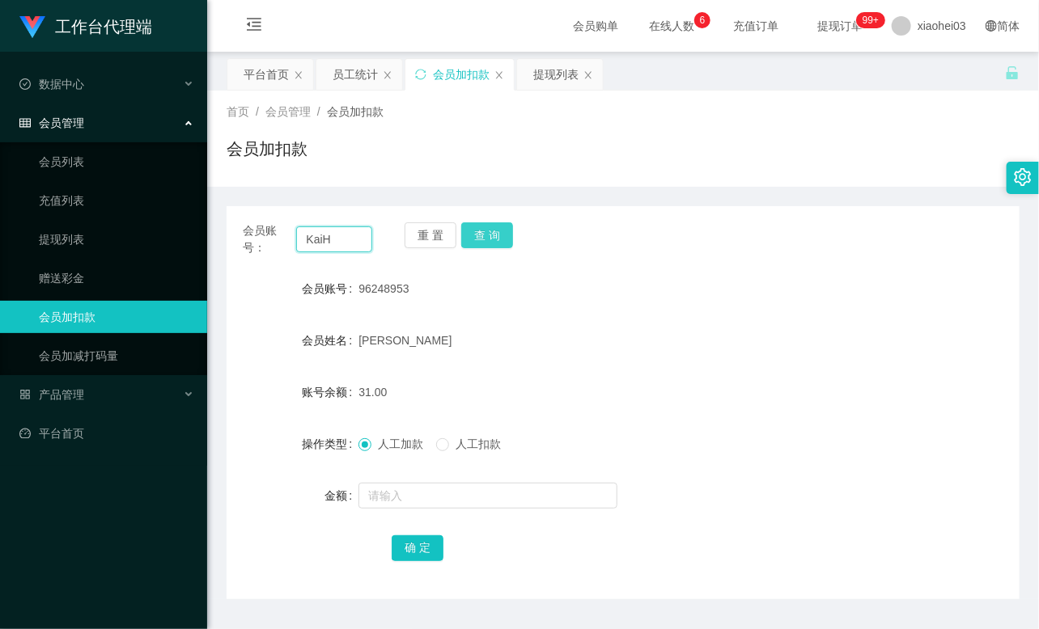
type input "KaiH"
click at [478, 224] on button "查 询" at bounding box center [487, 235] width 52 height 26
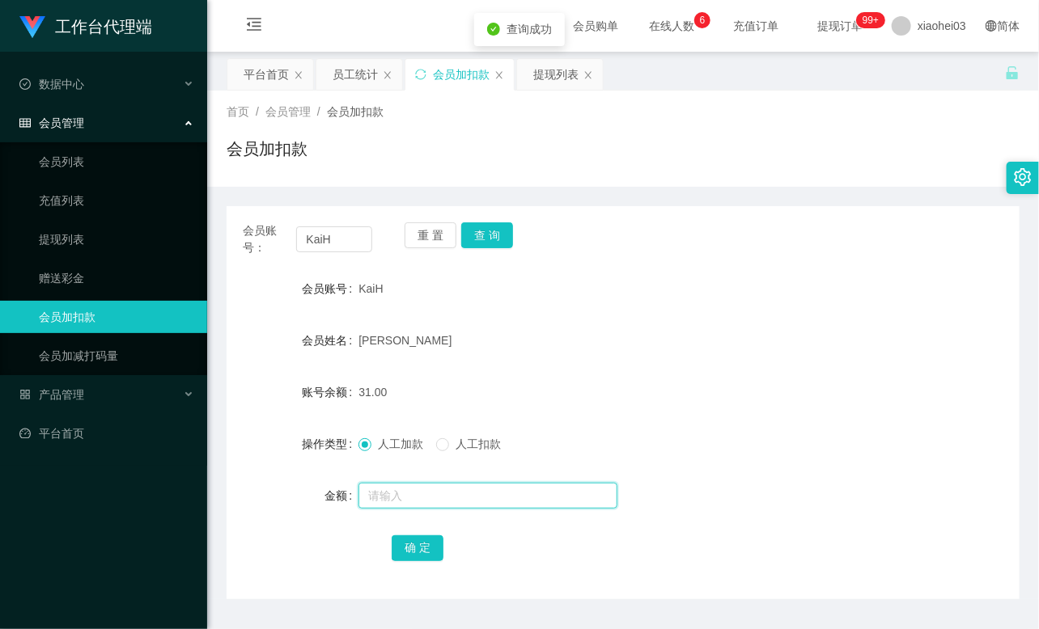
click at [449, 497] on input "text" at bounding box center [487, 496] width 259 height 26
type input "8"
click at [418, 548] on button "确 定" at bounding box center [417, 548] width 52 height 26
click at [565, 365] on form "会员账号 KaiH 会员姓名 Kai Hong 账号余额 39.00 操作类型 人工加款 人工扣款 金额 确 定" at bounding box center [622, 418] width 793 height 291
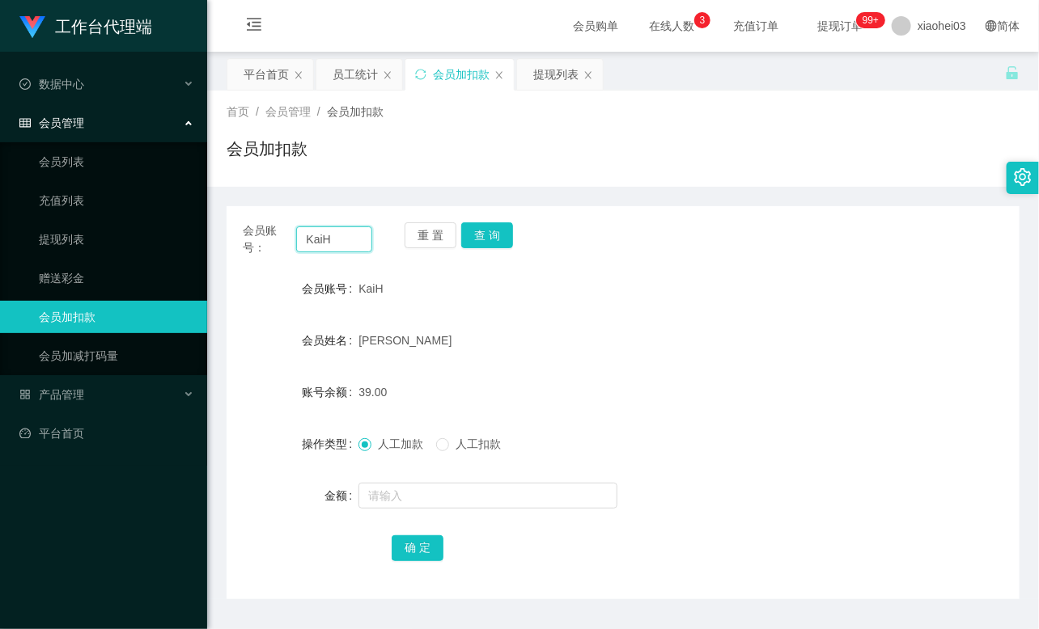
click at [316, 243] on input "KaiH" at bounding box center [334, 239] width 76 height 26
click at [317, 243] on input "KaiH" at bounding box center [334, 239] width 76 height 26
paste input "yongthye"
type input "yongthye"
click at [506, 239] on button "查 询" at bounding box center [487, 235] width 52 height 26
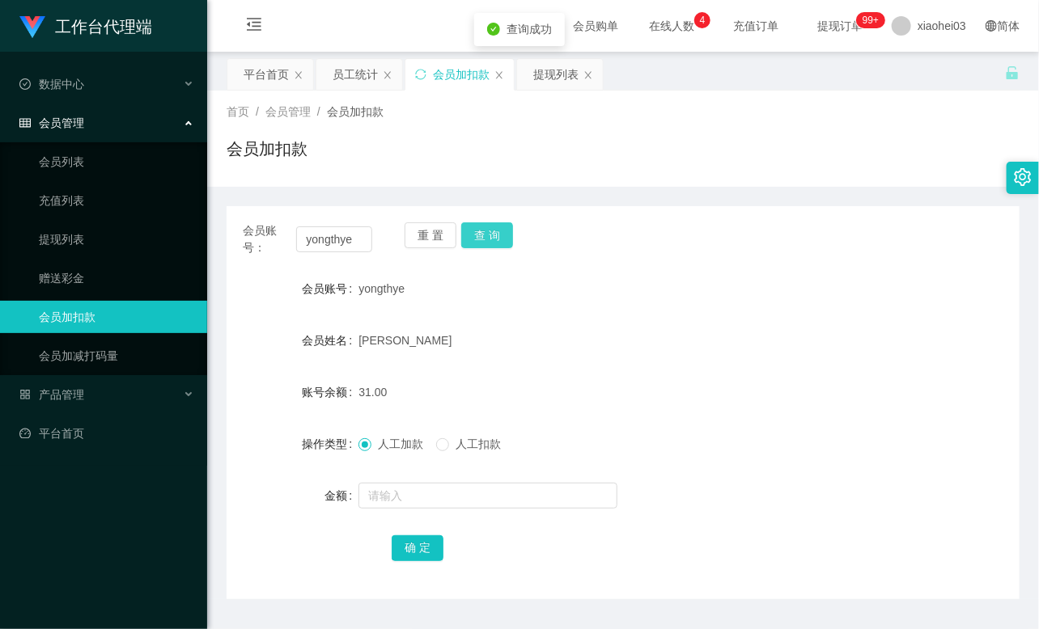
click at [506, 239] on button "查 询" at bounding box center [487, 235] width 52 height 26
click at [449, 489] on input "text" at bounding box center [487, 496] width 259 height 26
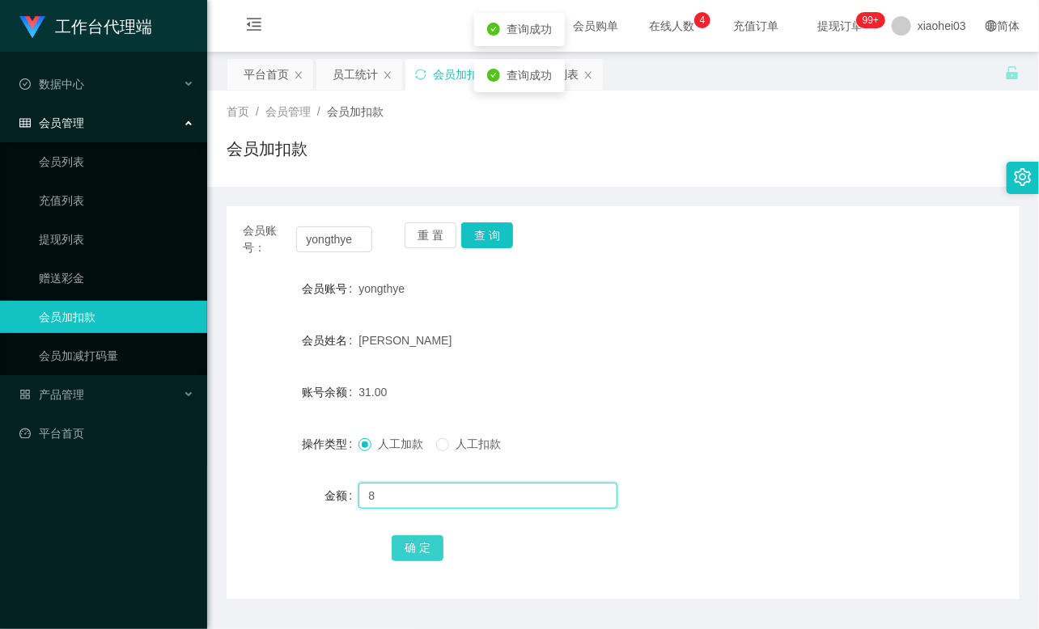
type input "8"
click at [429, 547] on button "确 定" at bounding box center [417, 548] width 52 height 26
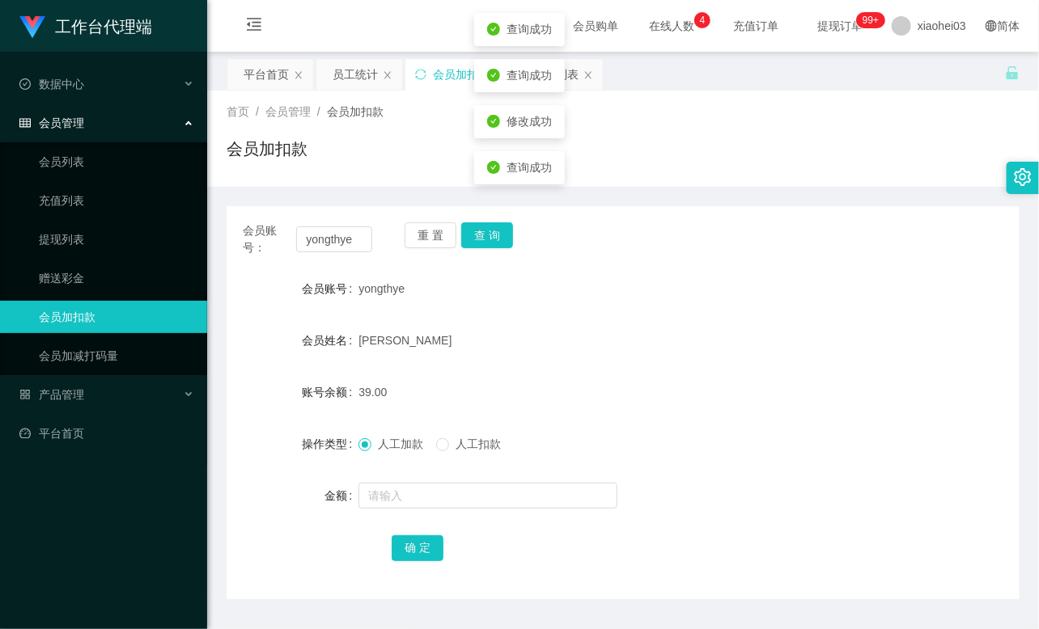
drag, startPoint x: 561, startPoint y: 377, endPoint x: 744, endPoint y: 231, distance: 234.2
click at [566, 376] on div "39.00" at bounding box center [589, 392] width 463 height 32
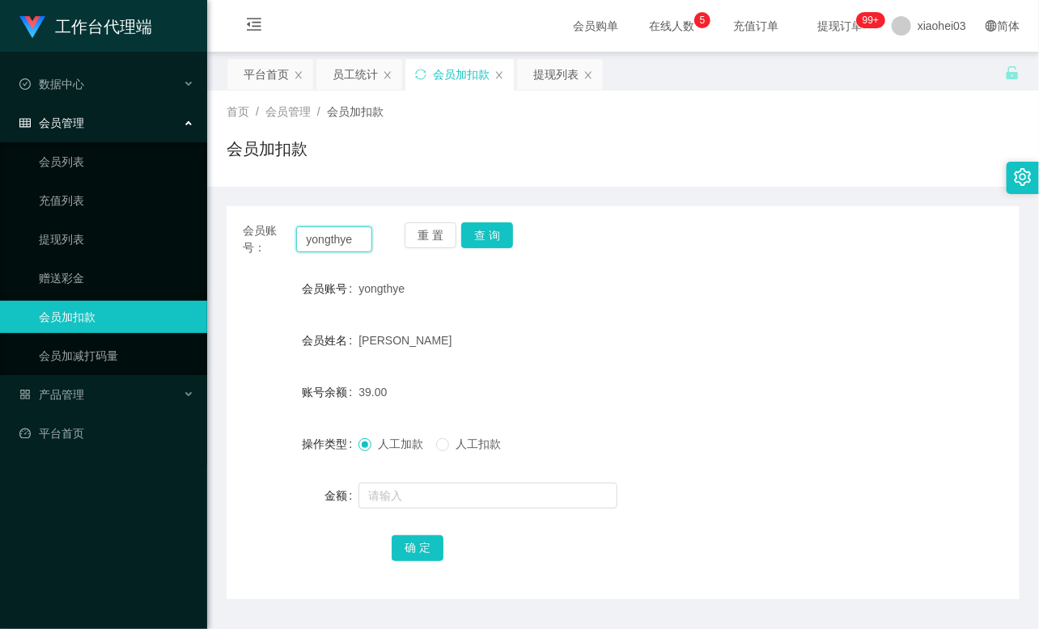
click at [319, 231] on input "yongthye" at bounding box center [334, 239] width 76 height 26
paste input "89110049"
type input "89110049"
click at [489, 232] on button "查 询" at bounding box center [487, 235] width 52 height 26
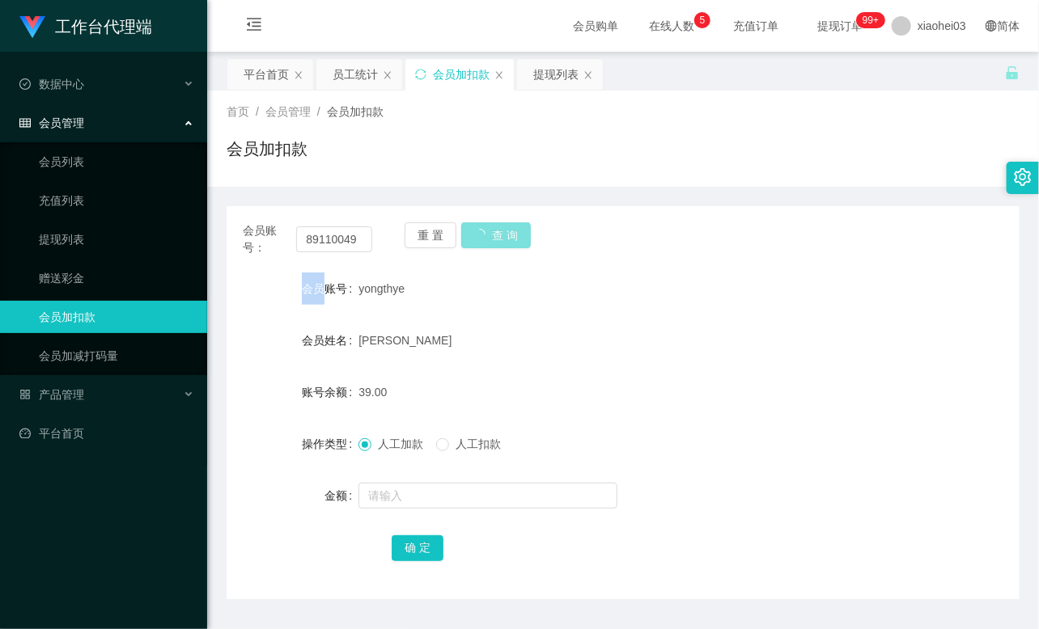
click at [489, 232] on div "重 置 查 询" at bounding box center [468, 239] width 129 height 34
click at [489, 232] on button "查 询" at bounding box center [487, 235] width 52 height 26
click at [794, 255] on div "会员账号： 89110049 重 置 查 询" at bounding box center [622, 239] width 793 height 34
click at [367, 241] on input "89110049" at bounding box center [334, 239] width 76 height 26
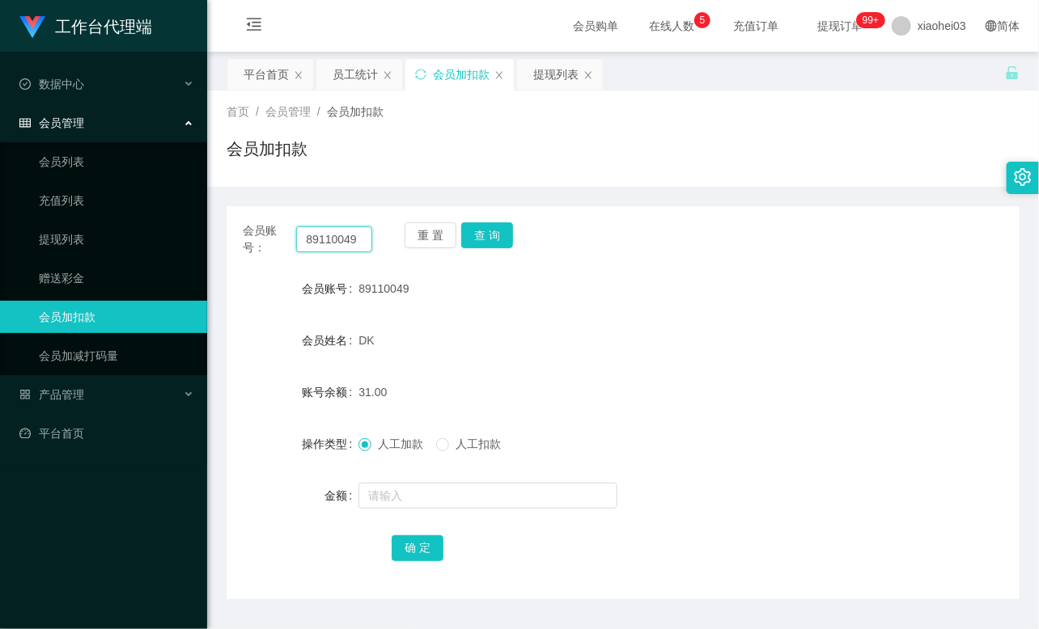
click at [367, 241] on input "89110049" at bounding box center [334, 239] width 76 height 26
drag, startPoint x: 463, startPoint y: 235, endPoint x: 480, endPoint y: 236, distance: 16.2
click at [465, 235] on button "查 询" at bounding box center [487, 235] width 52 height 26
click at [480, 236] on button "查 询" at bounding box center [487, 235] width 52 height 26
drag, startPoint x: 480, startPoint y: 236, endPoint x: 489, endPoint y: 273, distance: 38.1
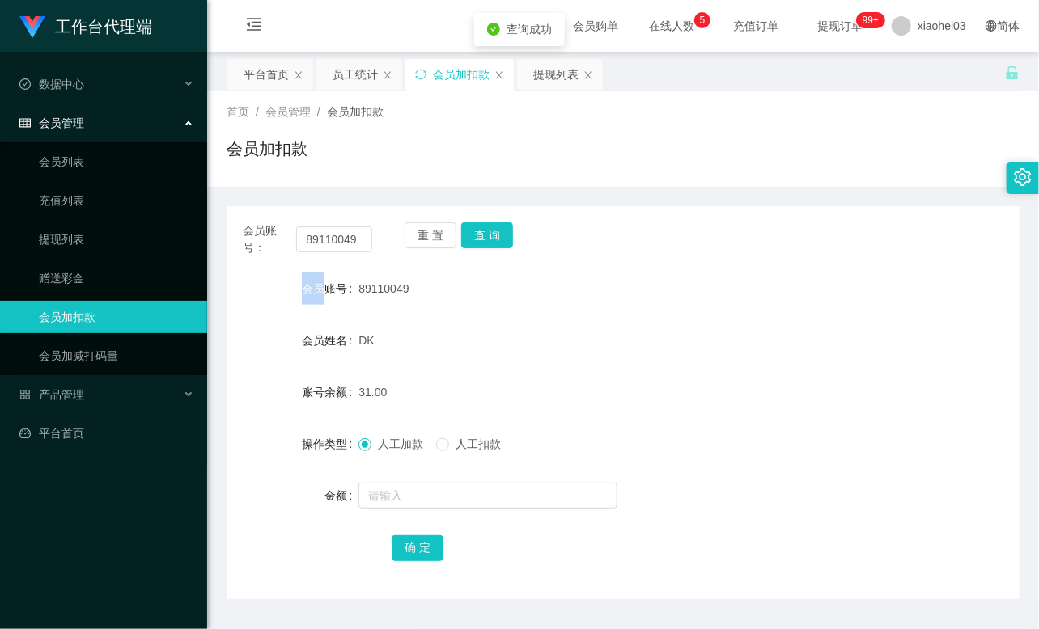
click at [482, 239] on div "重 置 查 询" at bounding box center [468, 239] width 129 height 34
click at [426, 485] on input "text" at bounding box center [487, 496] width 259 height 26
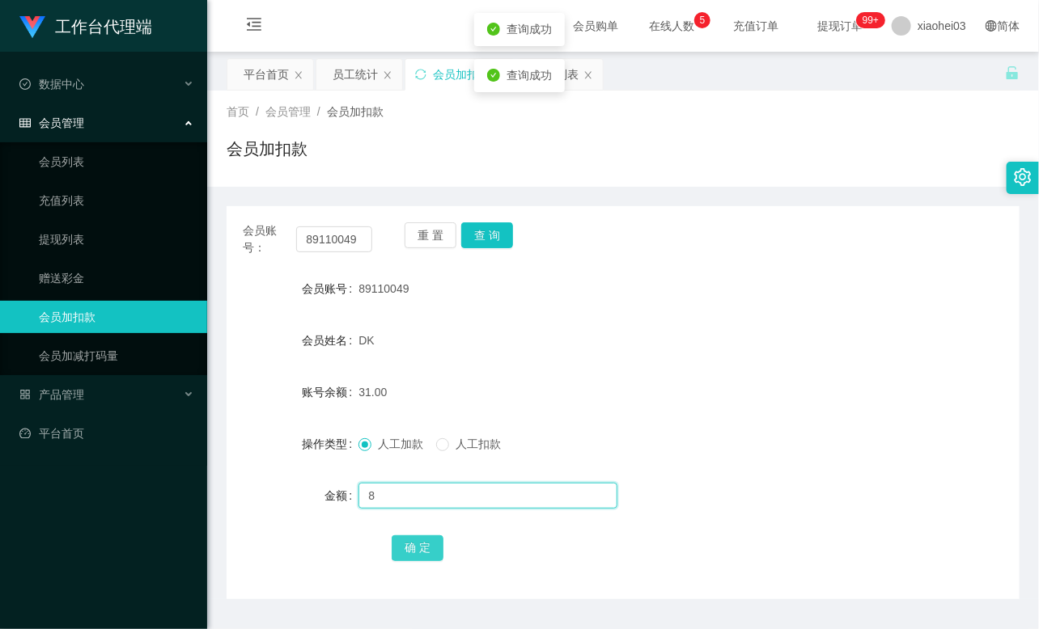
type input "8"
drag, startPoint x: 411, startPoint y: 542, endPoint x: 421, endPoint y: 530, distance: 16.1
click at [411, 542] on button "确 定" at bounding box center [417, 548] width 52 height 26
click at [576, 383] on div "31.00" at bounding box center [589, 392] width 463 height 32
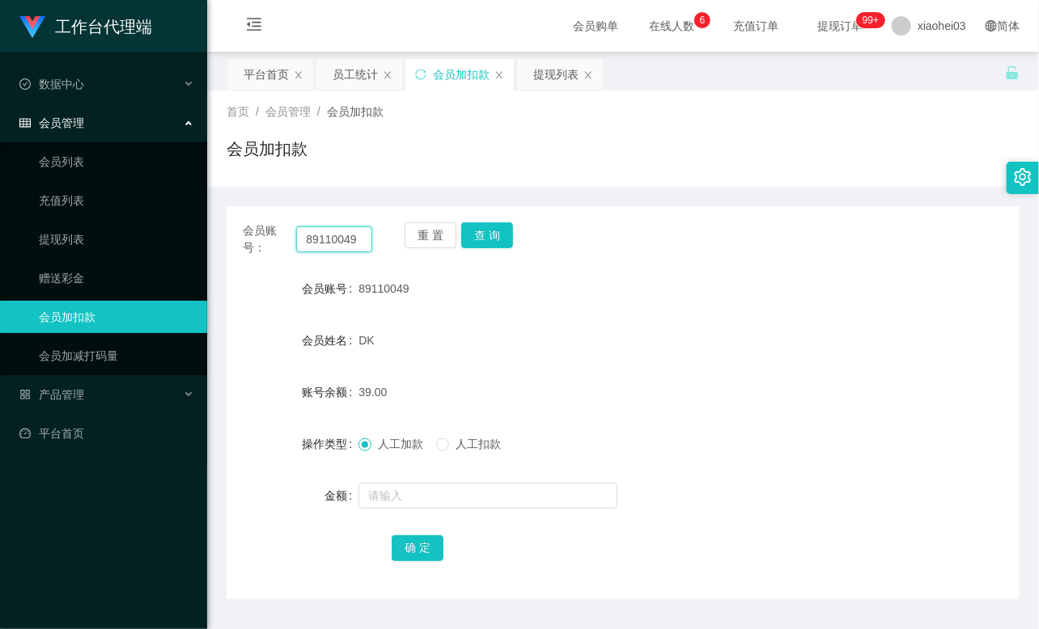
click at [335, 240] on input "89110049" at bounding box center [334, 239] width 76 height 26
paste input "96248953"
type input "96248953"
click at [483, 238] on button "查 询" at bounding box center [487, 235] width 52 height 26
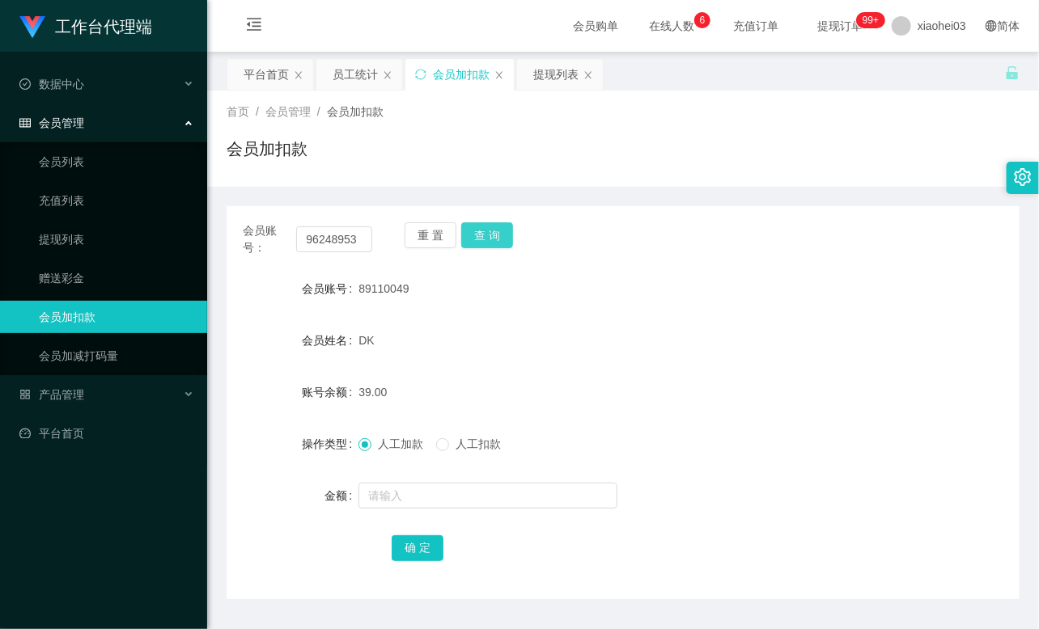
click at [483, 238] on button "查 询" at bounding box center [487, 235] width 52 height 26
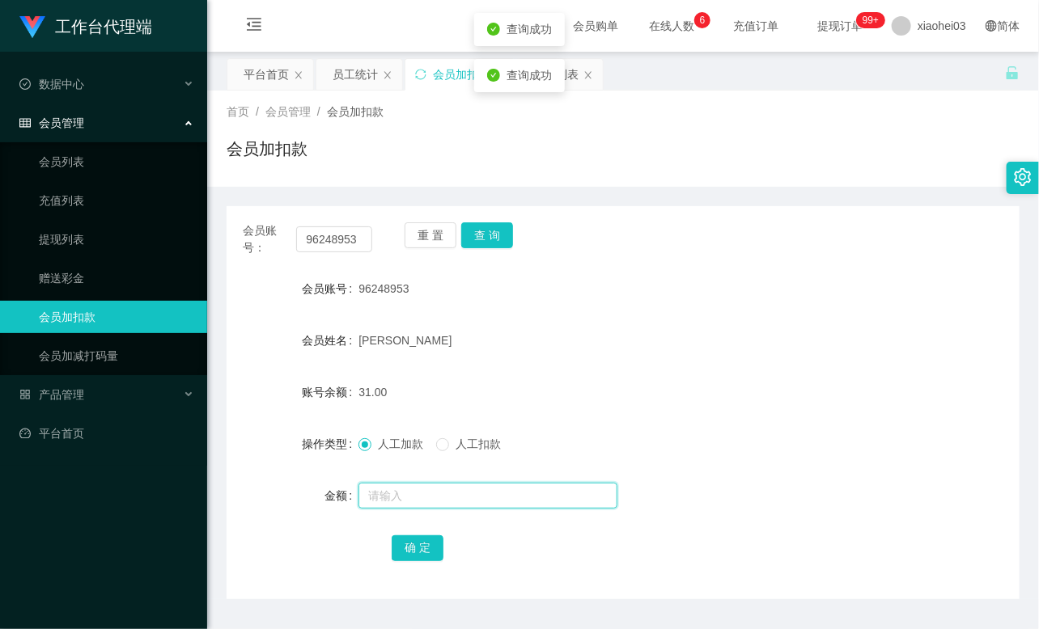
click at [463, 489] on input "text" at bounding box center [487, 496] width 259 height 26
type input "8"
click at [415, 535] on button "确 定" at bounding box center [417, 548] width 52 height 26
click at [455, 227] on div "重 置 查 询" at bounding box center [468, 239] width 129 height 34
click at [479, 227] on button "查 询" at bounding box center [487, 235] width 52 height 26
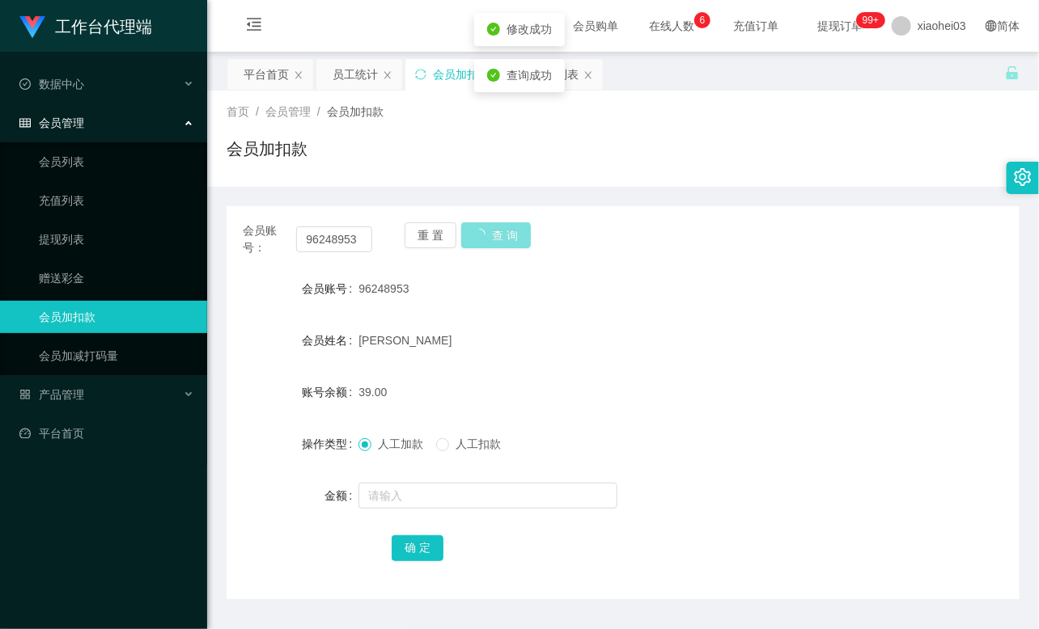
click at [479, 227] on button "查 询" at bounding box center [496, 235] width 70 height 26
click at [479, 227] on div "重 置 查 询" at bounding box center [468, 239] width 129 height 34
click at [330, 236] on input "96248953" at bounding box center [334, 239] width 76 height 26
paste input "KaiH"
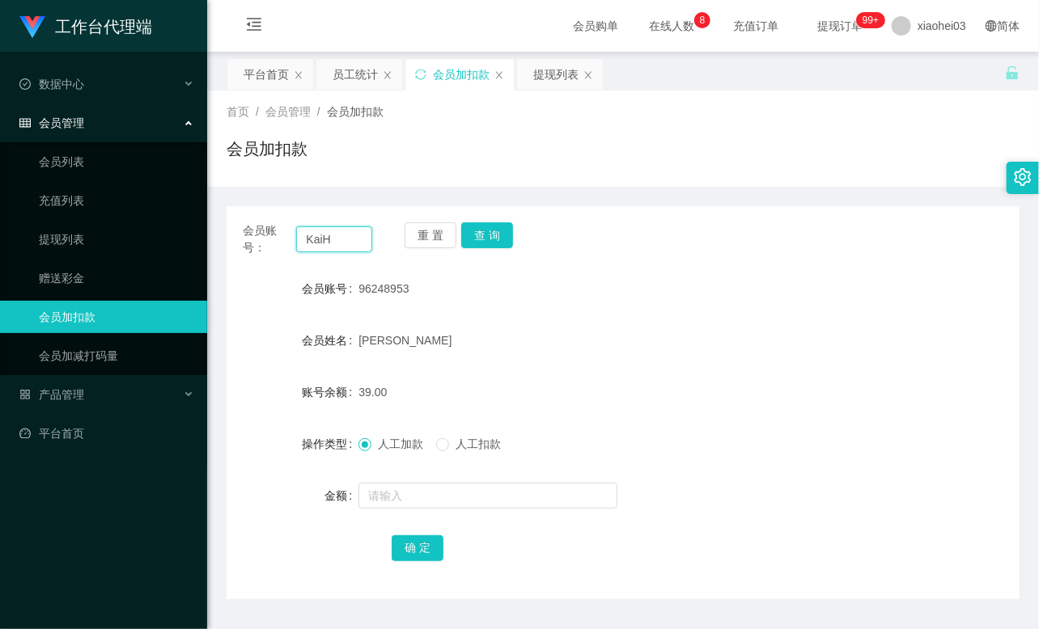
type input "KaiH"
click at [515, 238] on div "重 置 查 询" at bounding box center [468, 239] width 129 height 34
drag, startPoint x: 515, startPoint y: 238, endPoint x: 501, endPoint y: 238, distance: 13.7
click at [514, 238] on div "重 置 查 询" at bounding box center [468, 239] width 129 height 34
click at [495, 236] on button "查 询" at bounding box center [487, 235] width 52 height 26
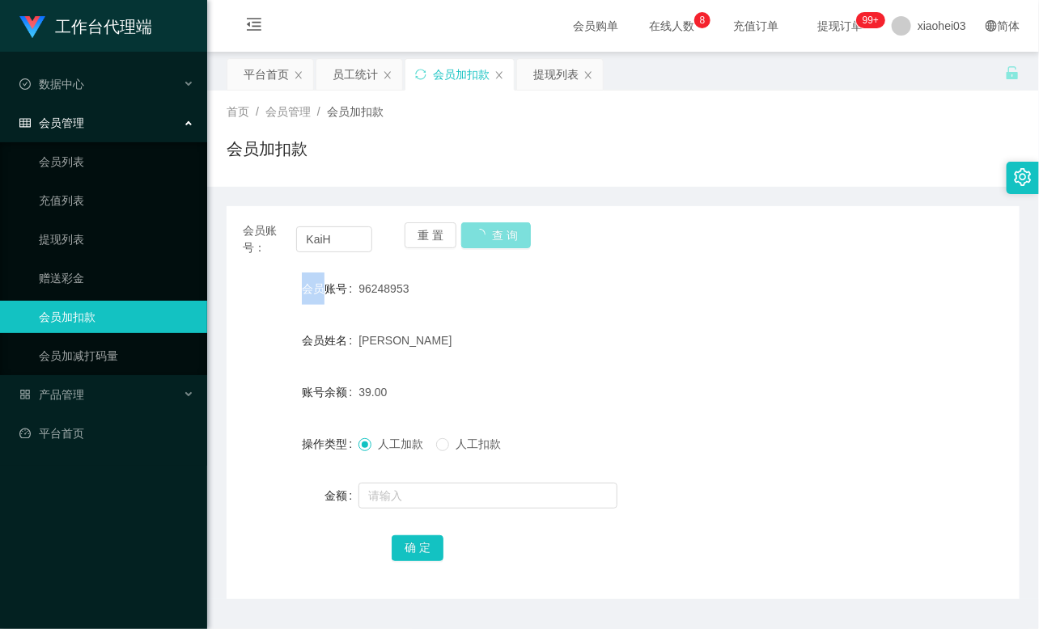
click at [495, 236] on div "重 置 查 询" at bounding box center [468, 239] width 129 height 34
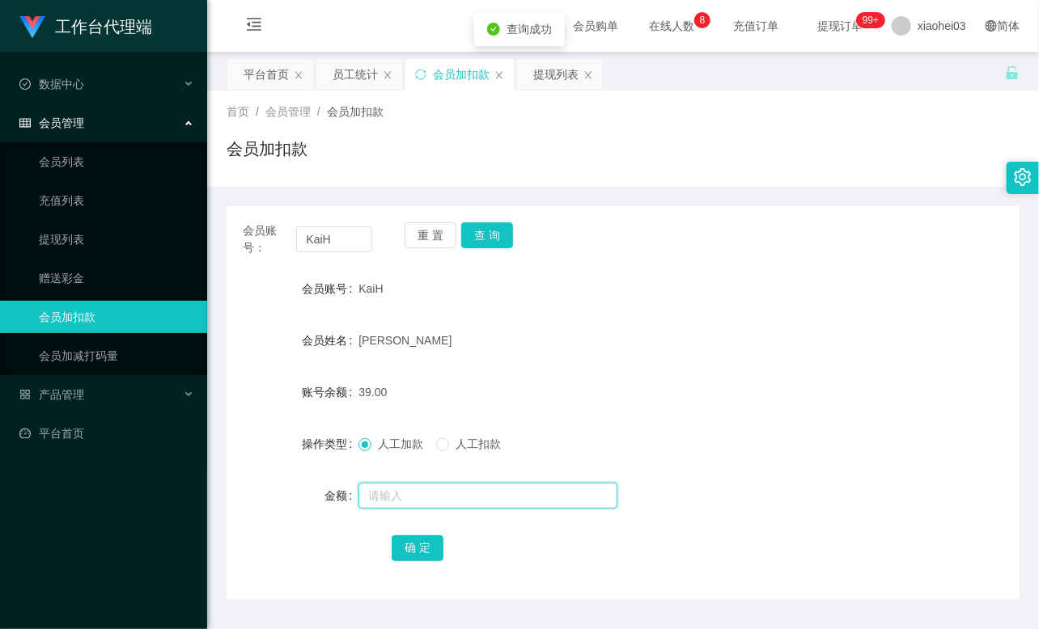
click at [450, 488] on input "text" at bounding box center [487, 496] width 259 height 26
type input "8"
click at [422, 544] on button "确 定" at bounding box center [417, 548] width 52 height 26
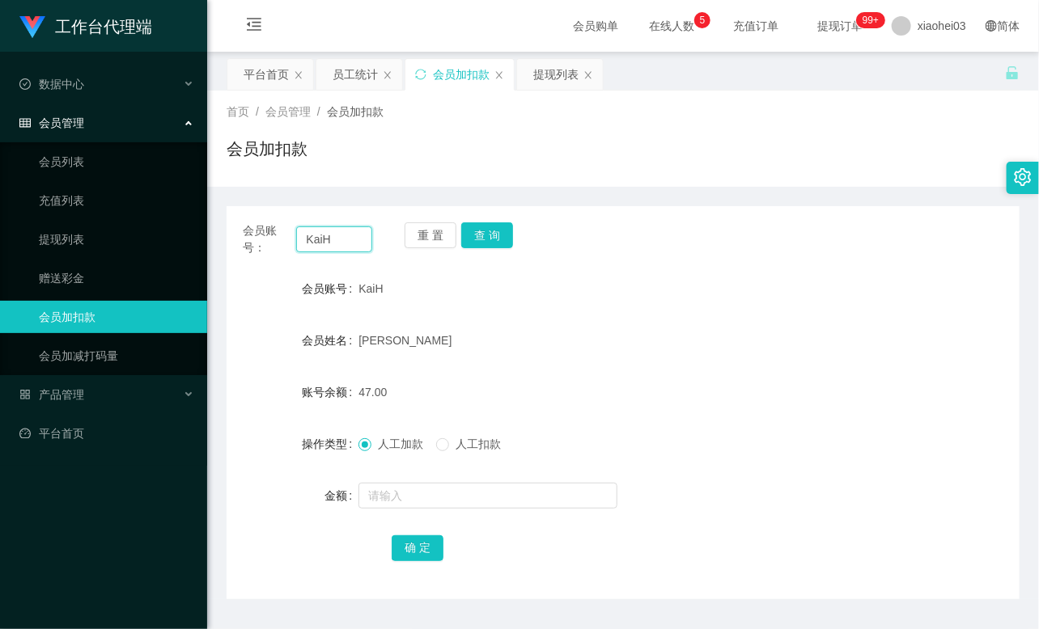
click at [354, 235] on input "KaiH" at bounding box center [334, 239] width 76 height 26
paste input "yongthye"
type input "yongthye"
click at [487, 240] on button "查 询" at bounding box center [487, 235] width 52 height 26
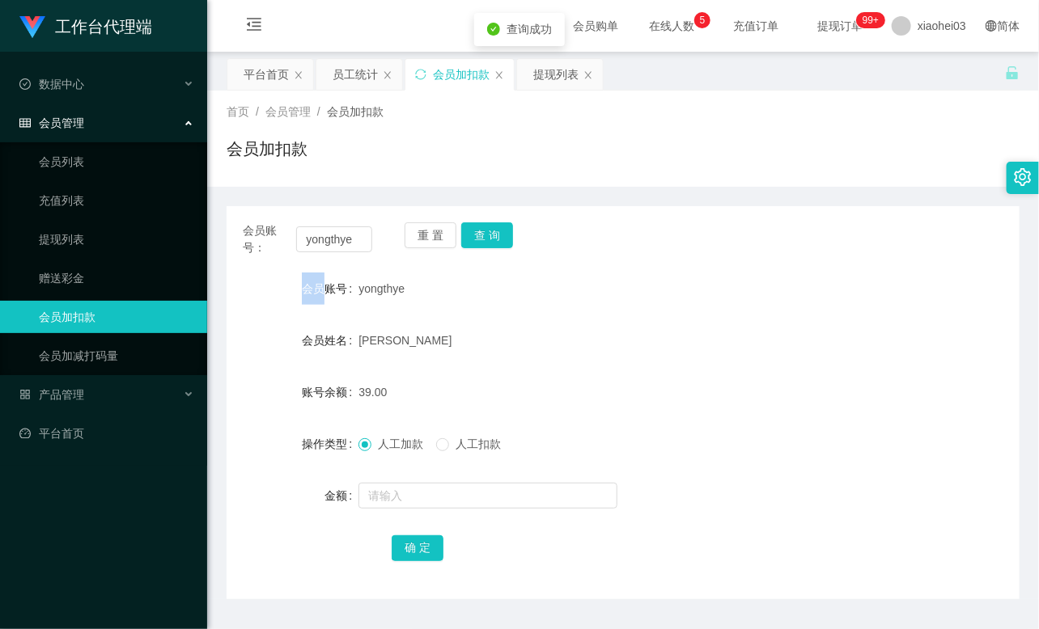
drag, startPoint x: 487, startPoint y: 240, endPoint x: 470, endPoint y: 336, distance: 97.7
click at [487, 240] on div "重 置 查 询" at bounding box center [468, 239] width 129 height 34
click at [421, 493] on input "text" at bounding box center [487, 496] width 259 height 26
type input "8"
click at [410, 544] on button "确 定" at bounding box center [417, 548] width 52 height 26
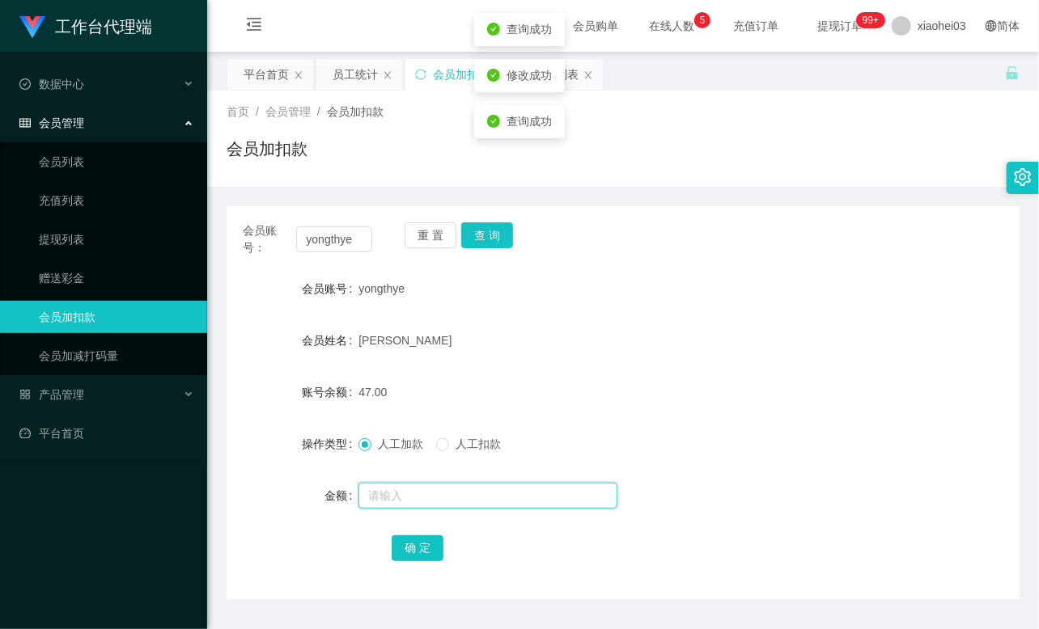
drag, startPoint x: 569, startPoint y: 484, endPoint x: 672, endPoint y: 329, distance: 185.5
click at [570, 483] on input "text" at bounding box center [487, 496] width 259 height 26
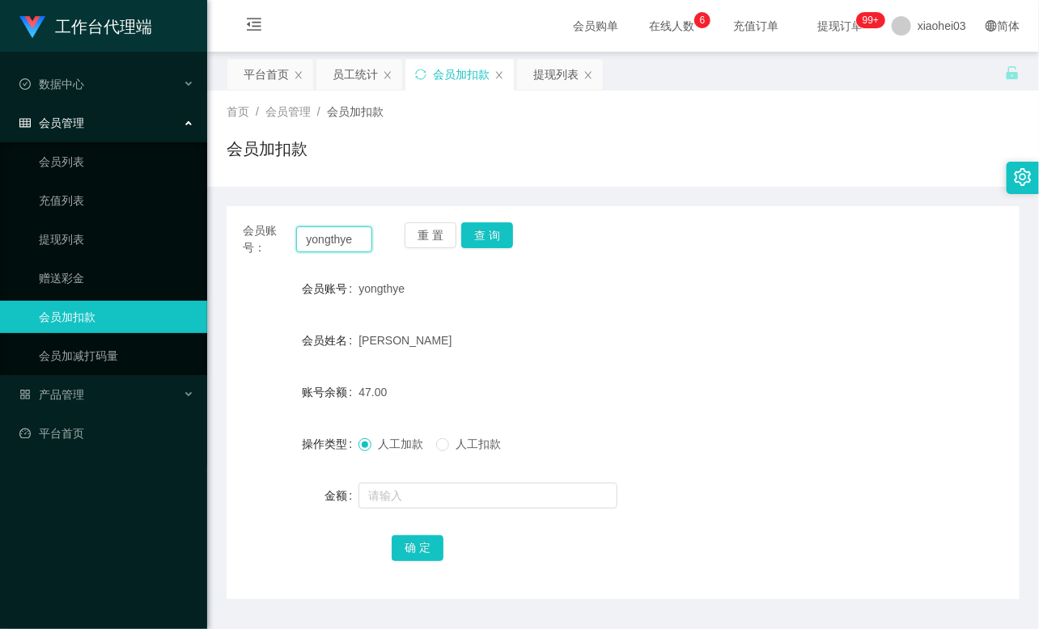
click at [354, 236] on input "yongthye" at bounding box center [334, 239] width 76 height 26
paste input "96248953"
type input "96248953"
click at [482, 241] on button "查 询" at bounding box center [487, 235] width 52 height 26
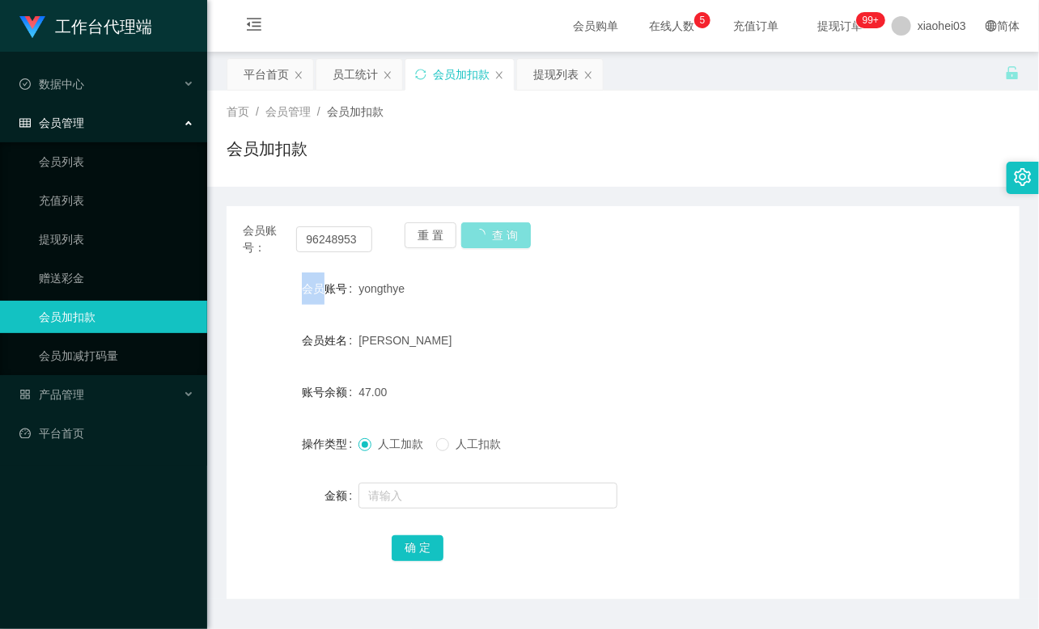
click at [482, 241] on div "重 置 查 询" at bounding box center [468, 239] width 129 height 34
click at [482, 241] on button "查 询" at bounding box center [487, 235] width 52 height 26
click at [74, 241] on link "提现列表" at bounding box center [116, 239] width 155 height 32
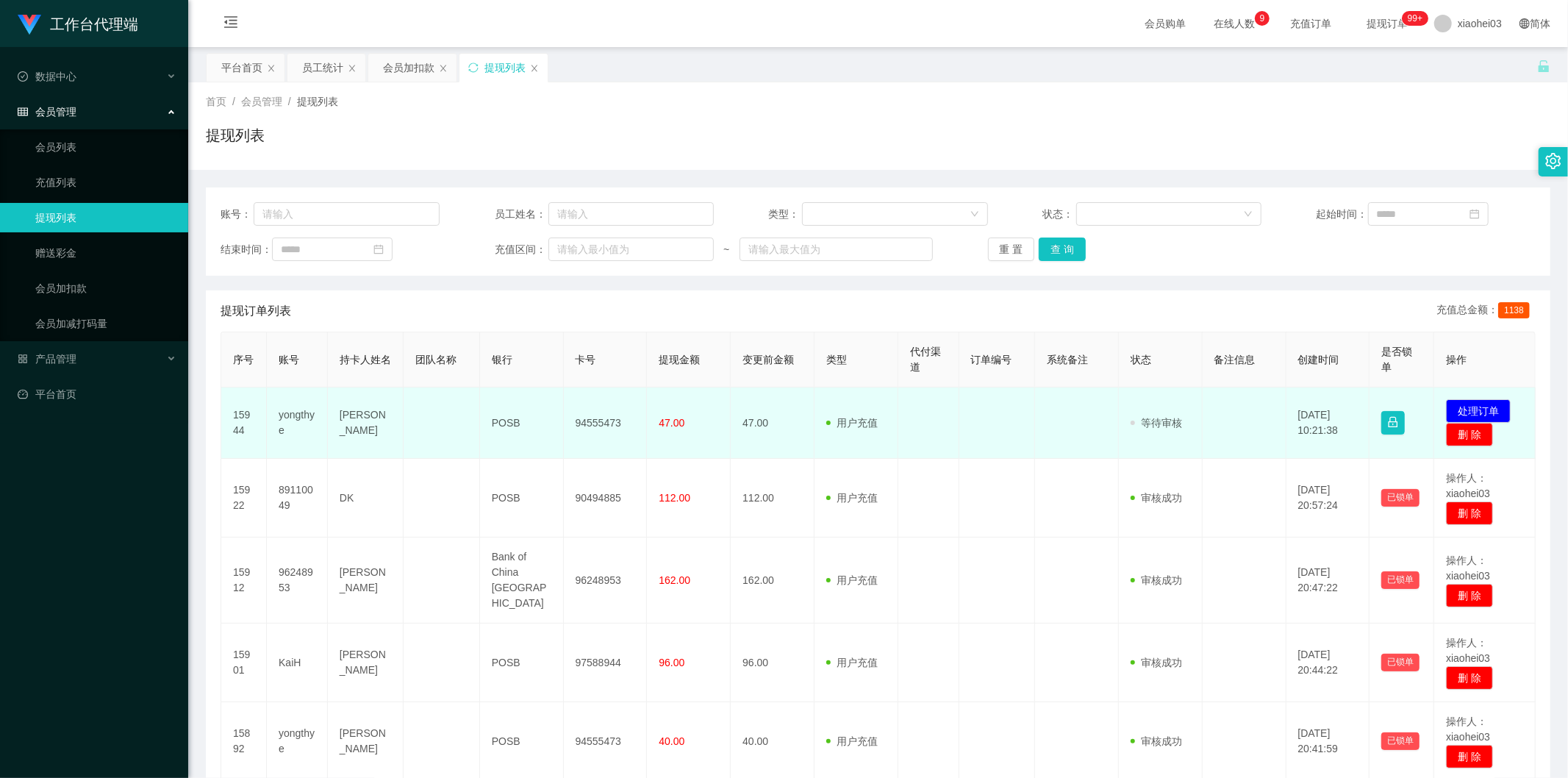
click at [298, 415] on td "yongthye" at bounding box center [297, 423] width 61 height 71
copy td "yongthye"
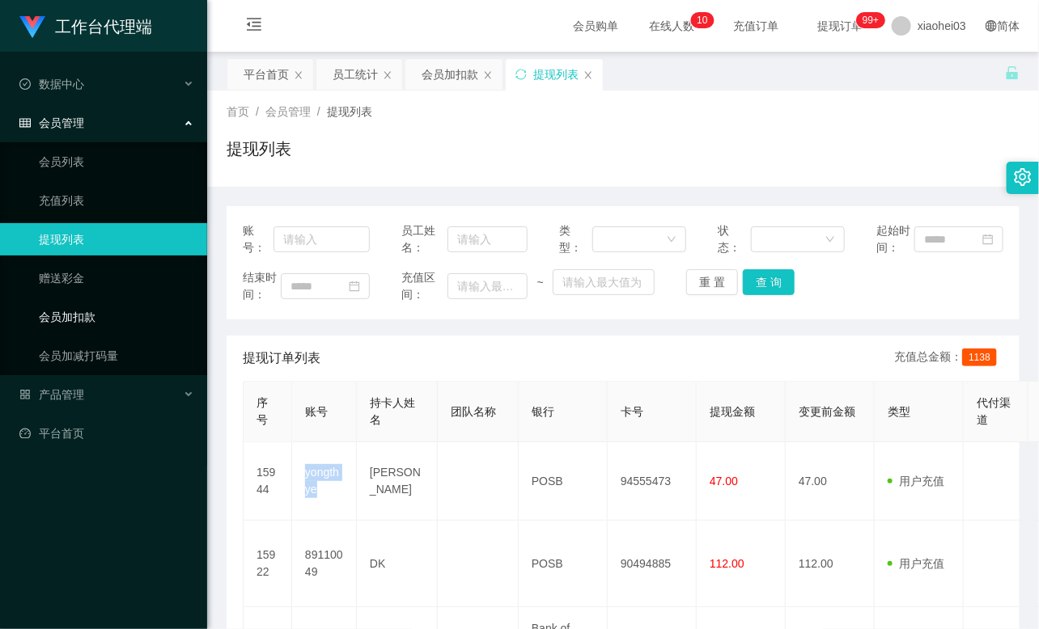
click at [89, 317] on link "会员加扣款" at bounding box center [116, 317] width 155 height 32
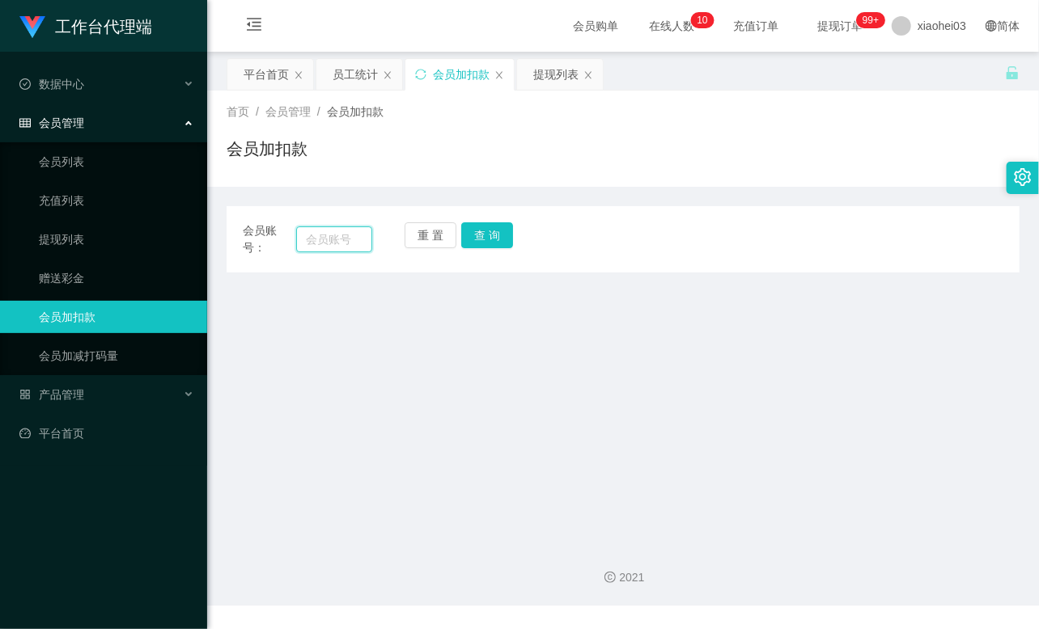
drag, startPoint x: 311, startPoint y: 243, endPoint x: 349, endPoint y: 244, distance: 38.9
click at [311, 243] on input "text" at bounding box center [334, 239] width 76 height 26
paste input "yongthye"
type input "yongthye"
click at [485, 239] on button "查 询" at bounding box center [487, 235] width 52 height 26
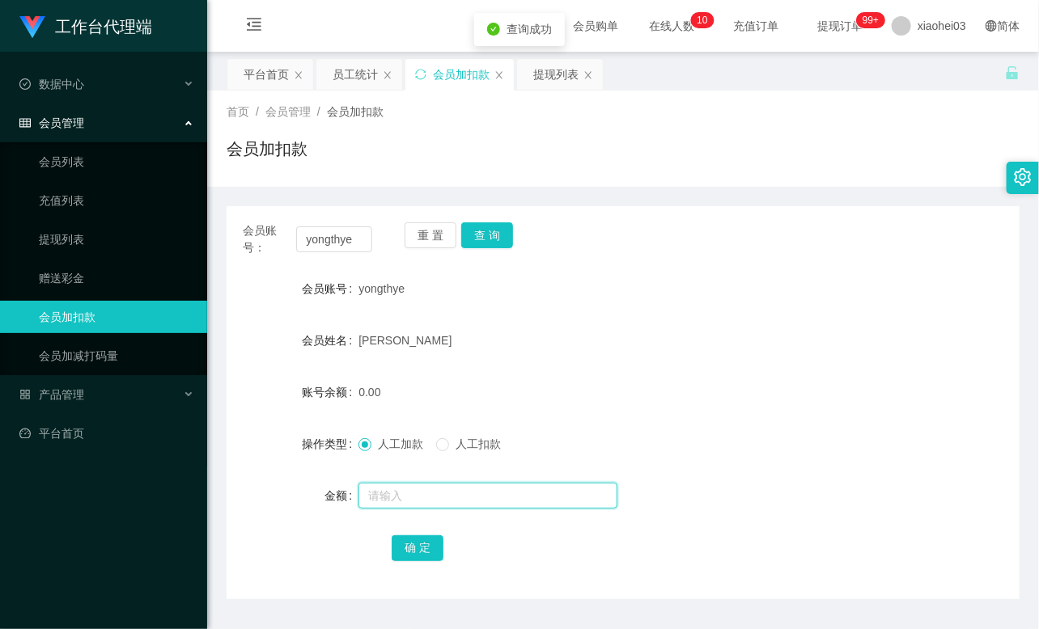
click at [383, 496] on input "text" at bounding box center [487, 496] width 259 height 26
type input "500"
click at [429, 552] on button "确 定" at bounding box center [417, 548] width 52 height 26
click at [603, 276] on div "yongthye" at bounding box center [589, 289] width 463 height 32
click at [861, 306] on form "会员账号 yongthye 会员姓名 [PERSON_NAME] 账号余额 500.00 操作类型 人工加款 人工扣款 金额 确 定" at bounding box center [622, 418] width 793 height 291
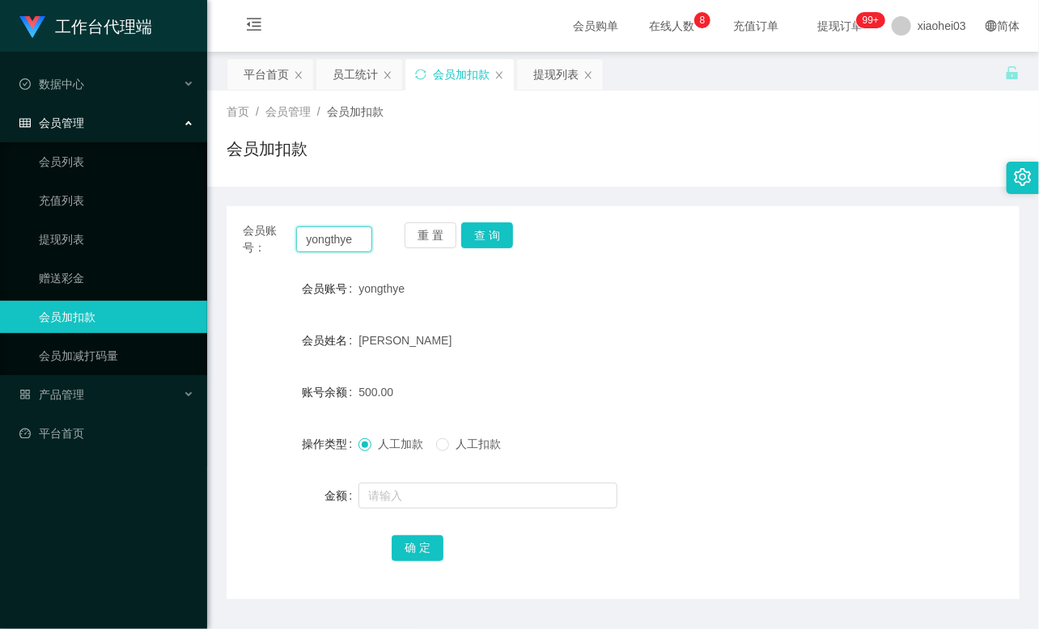
click at [335, 245] on input "yongthye" at bounding box center [334, 239] width 76 height 26
drag, startPoint x: 335, startPoint y: 245, endPoint x: 350, endPoint y: 256, distance: 18.6
click at [335, 245] on input "yongthye" at bounding box center [334, 239] width 76 height 26
paste input "KaiH"
type input "KaiH"
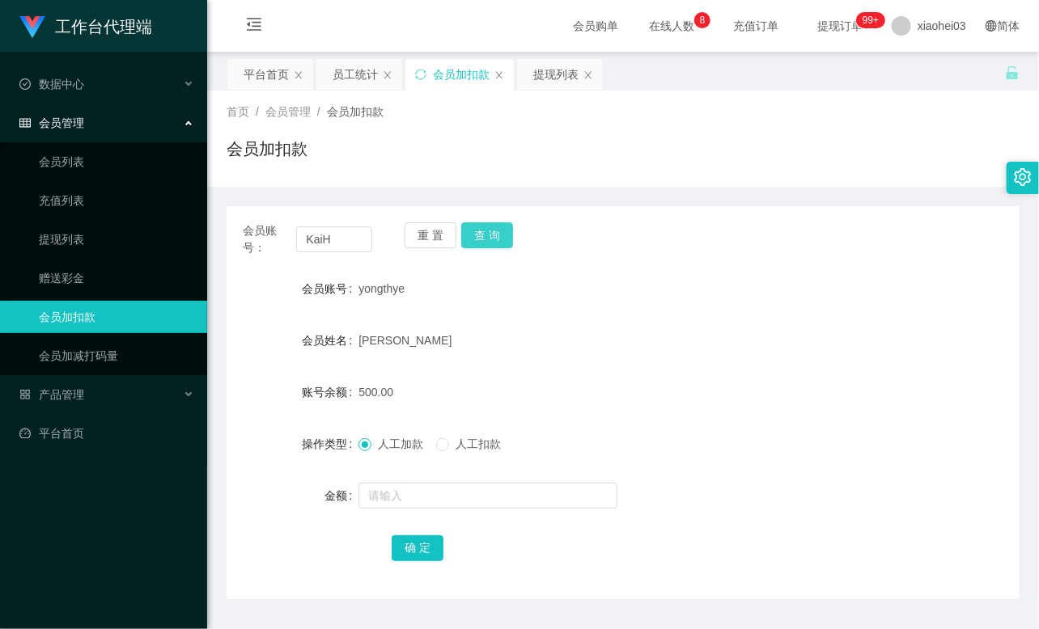
click at [482, 244] on button "查 询" at bounding box center [487, 235] width 52 height 26
click at [482, 243] on div "重 置 查 询" at bounding box center [468, 239] width 129 height 34
click at [506, 237] on button "查 询" at bounding box center [487, 235] width 52 height 26
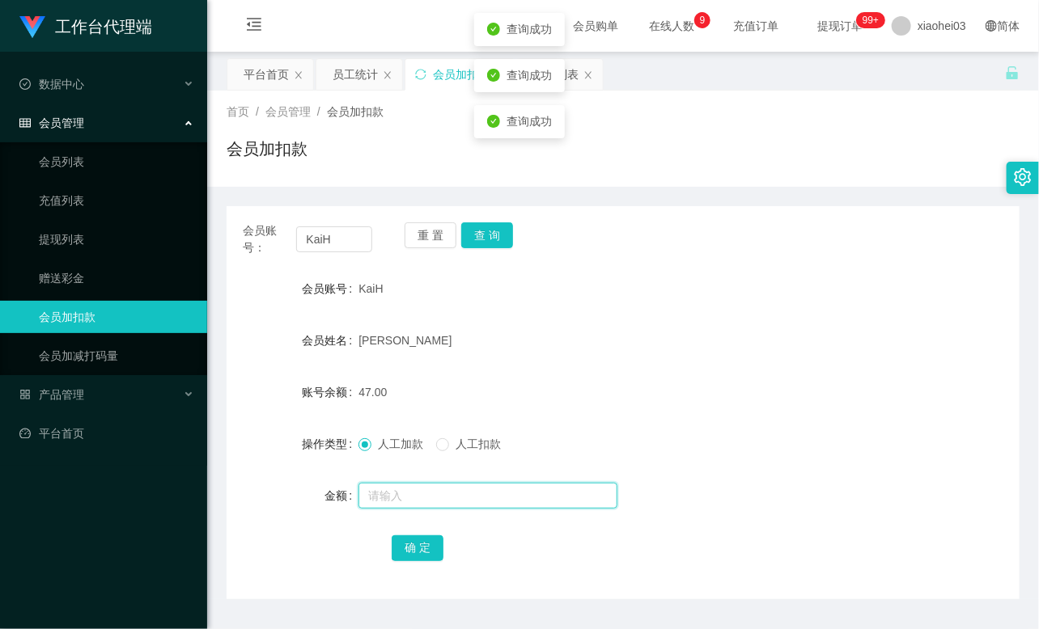
click at [425, 484] on input "text" at bounding box center [487, 496] width 259 height 26
type input "500"
click at [416, 540] on button "确 定" at bounding box center [417, 548] width 52 height 26
drag, startPoint x: 512, startPoint y: 318, endPoint x: 501, endPoint y: 288, distance: 31.7
click at [512, 316] on form "会员账号 KaiH 会员姓名 Kai Hong 账号余额 547.00 操作类型 人工加款 人工扣款 金额 确 定" at bounding box center [622, 418] width 793 height 291
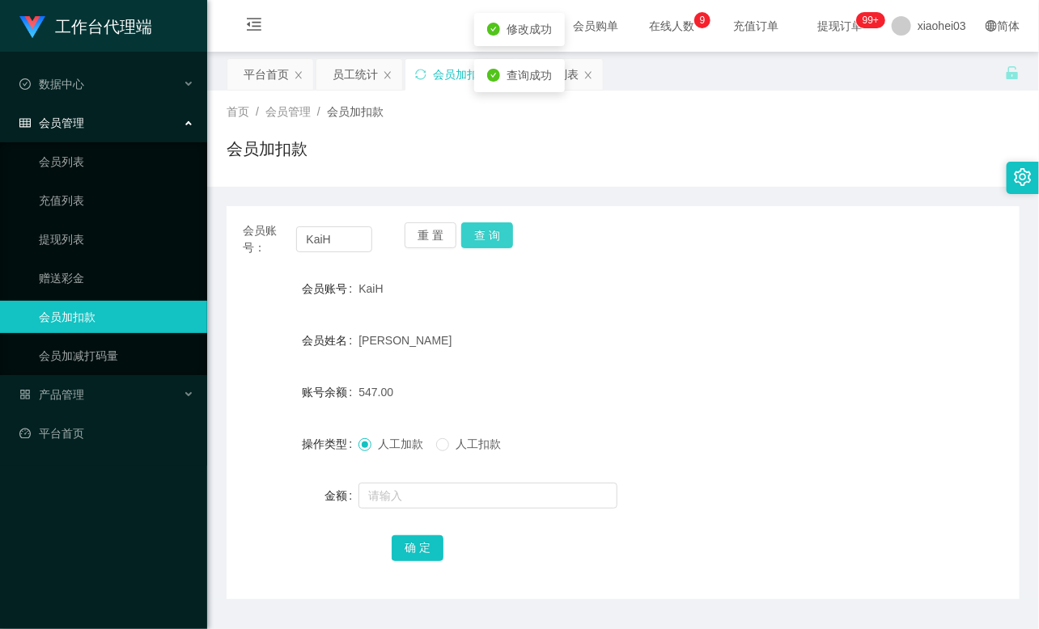
click at [495, 223] on button "查 询" at bounding box center [487, 235] width 52 height 26
click at [497, 223] on button "查 询" at bounding box center [487, 235] width 52 height 26
drag, startPoint x: 497, startPoint y: 225, endPoint x: 443, endPoint y: 239, distance: 56.1
click at [497, 226] on button "查 询" at bounding box center [487, 235] width 52 height 26
drag, startPoint x: 358, startPoint y: 238, endPoint x: 393, endPoint y: 237, distance: 34.8
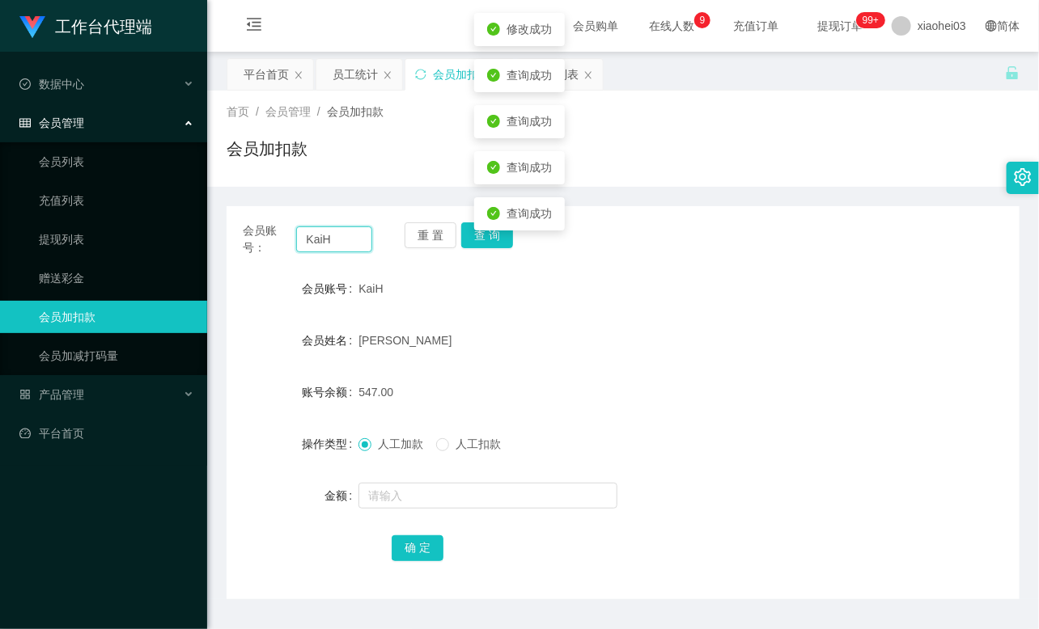
click at [226, 229] on div "会员账号： KaiH 重 置 查 询" at bounding box center [622, 239] width 793 height 34
drag, startPoint x: 658, startPoint y: 264, endPoint x: 709, endPoint y: 254, distance: 52.7
click at [659, 267] on div "会员账号： 重 置 查 询 会员账号 KaiH 会员姓名 Kai Hong 账号余额 547.00 操作类型 人工加款 人工扣款 金额 确 定" at bounding box center [622, 402] width 793 height 393
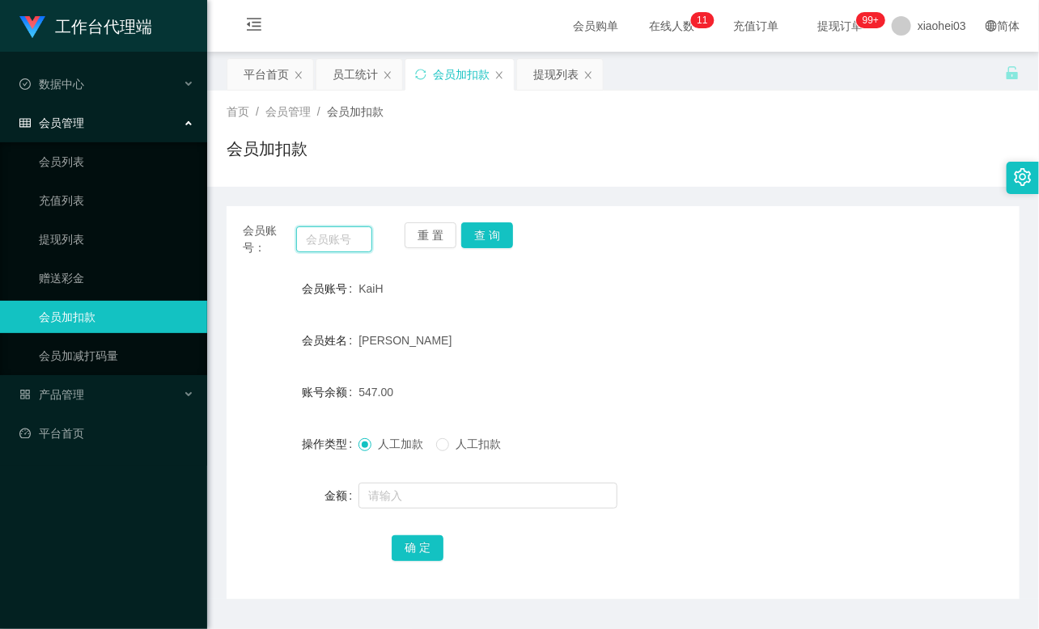
drag, startPoint x: 333, startPoint y: 236, endPoint x: 343, endPoint y: 236, distance: 9.7
click at [333, 236] on input "text" at bounding box center [334, 239] width 76 height 26
paste input "KaiH"
type input "KaiH"
click at [488, 228] on button "查 询" at bounding box center [487, 235] width 52 height 26
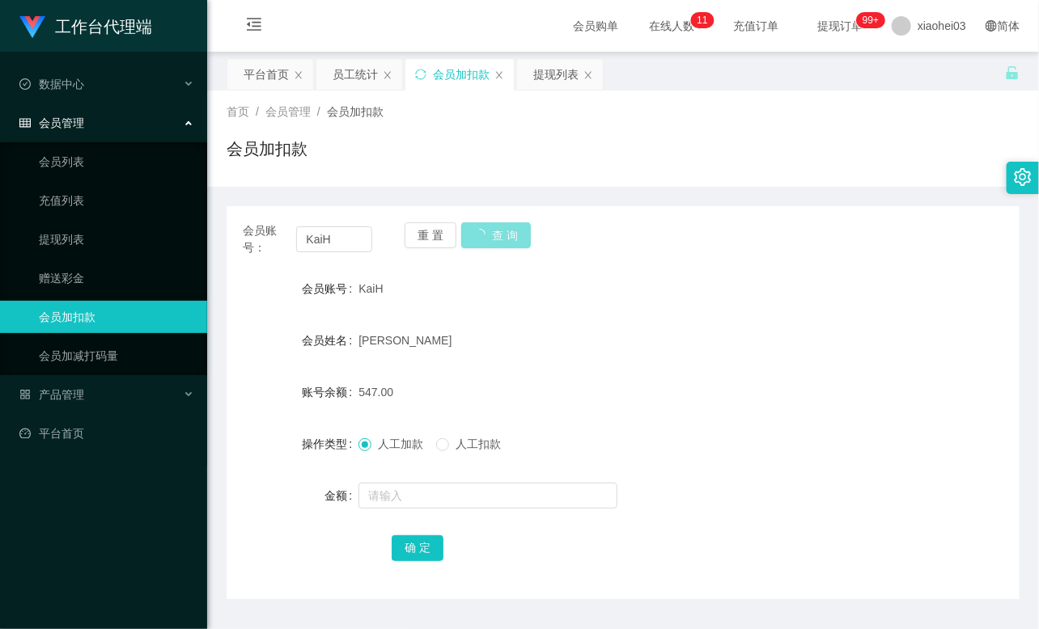
click at [488, 228] on button "查 询" at bounding box center [496, 235] width 70 height 26
click at [488, 228] on button "查 询" at bounding box center [487, 235] width 52 height 26
click at [87, 231] on link "提现列表" at bounding box center [116, 239] width 155 height 32
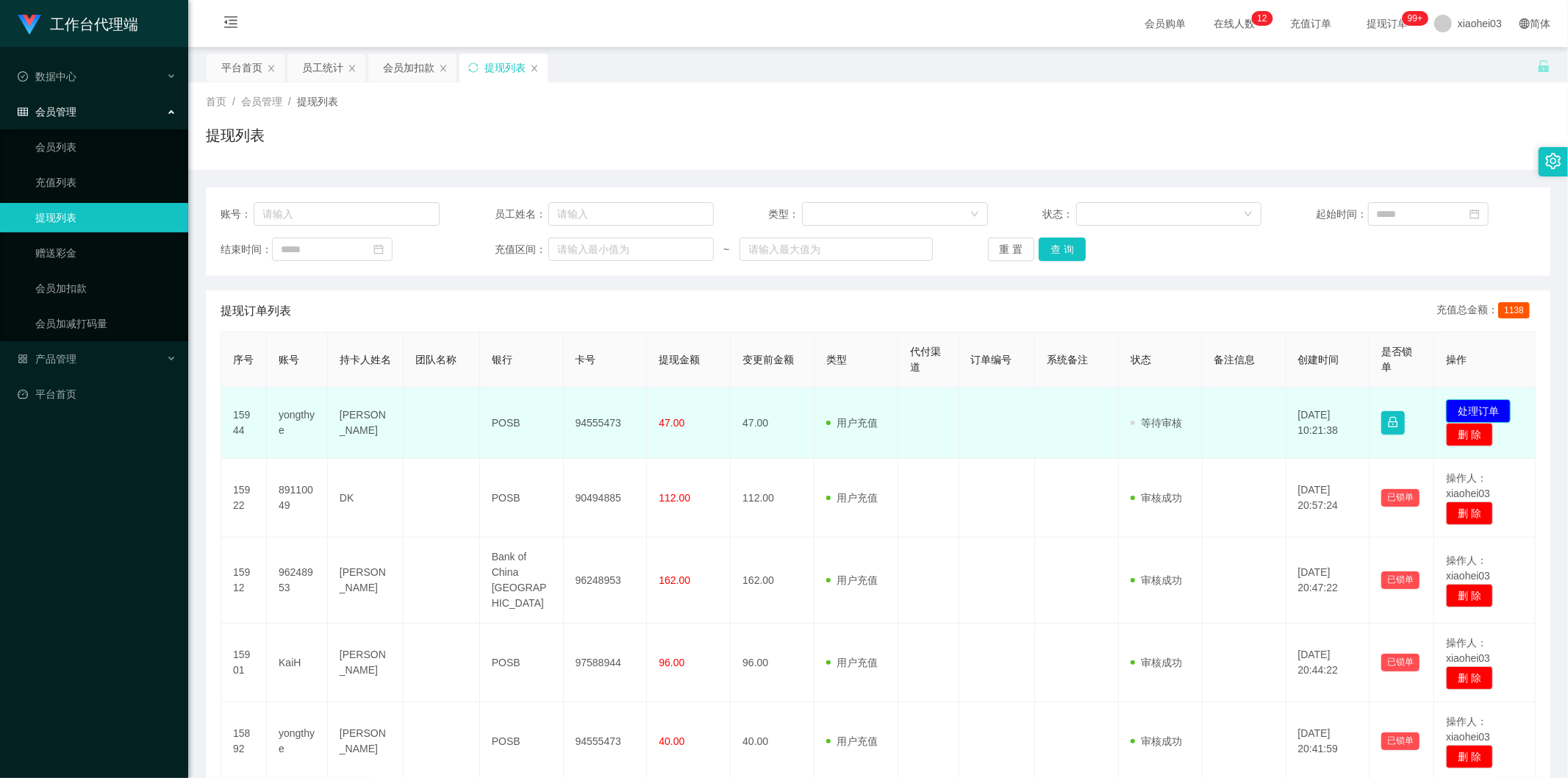
click at [1458, 405] on button "处理订单" at bounding box center [1478, 411] width 65 height 24
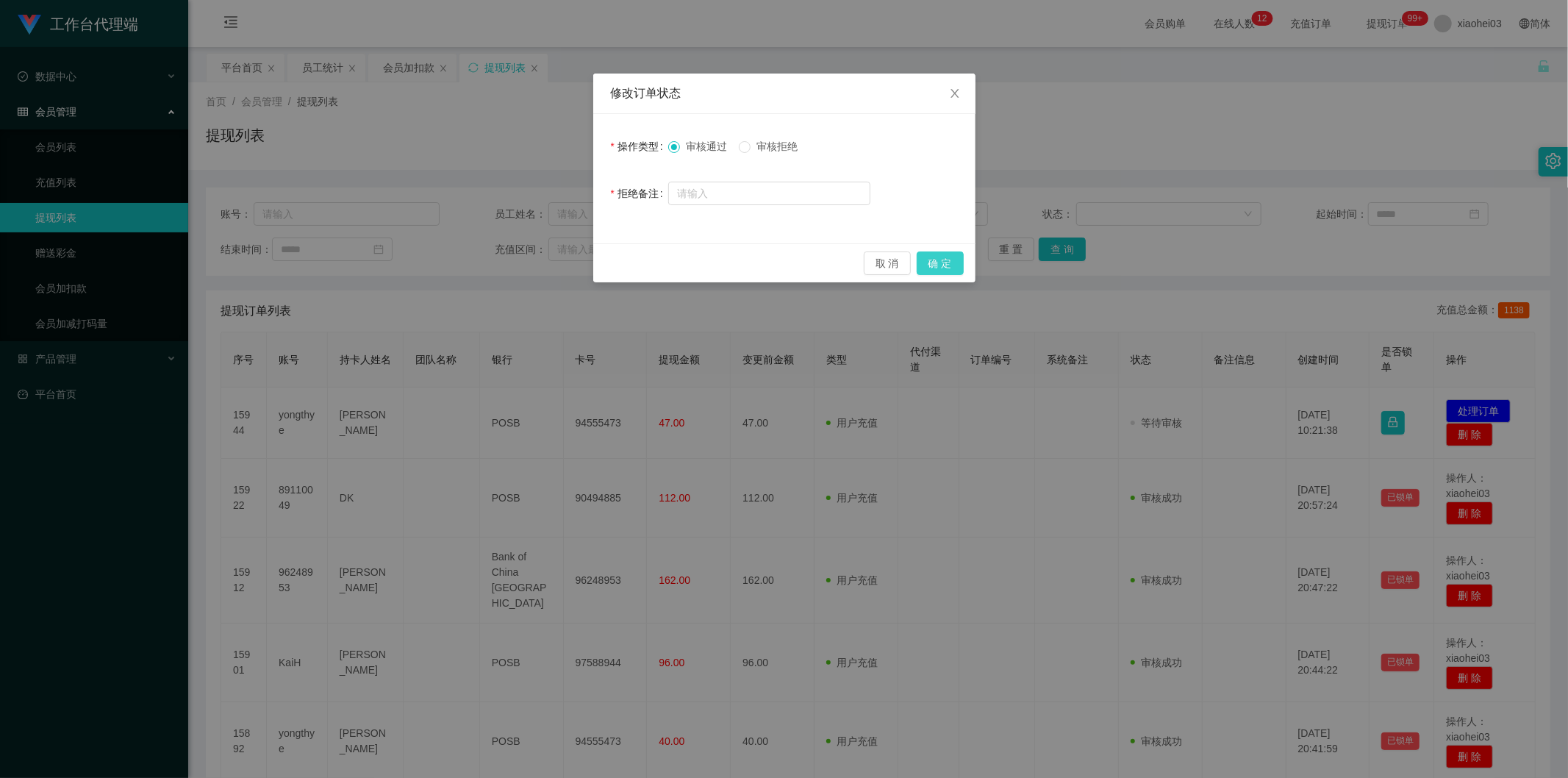
click at [942, 260] on button "确 定" at bounding box center [941, 264] width 47 height 24
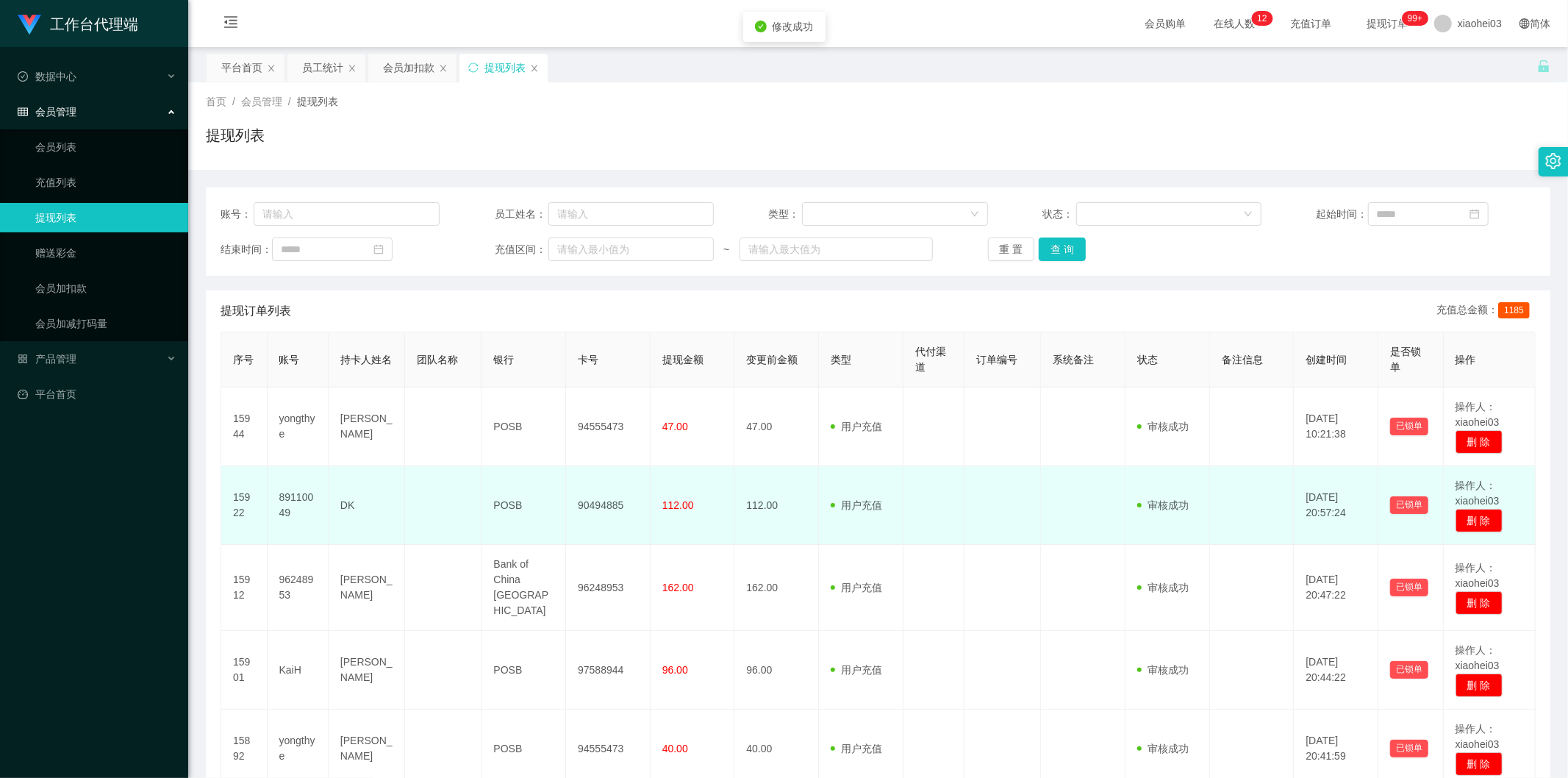
click at [807, 478] on td "112.00" at bounding box center [776, 505] width 85 height 79
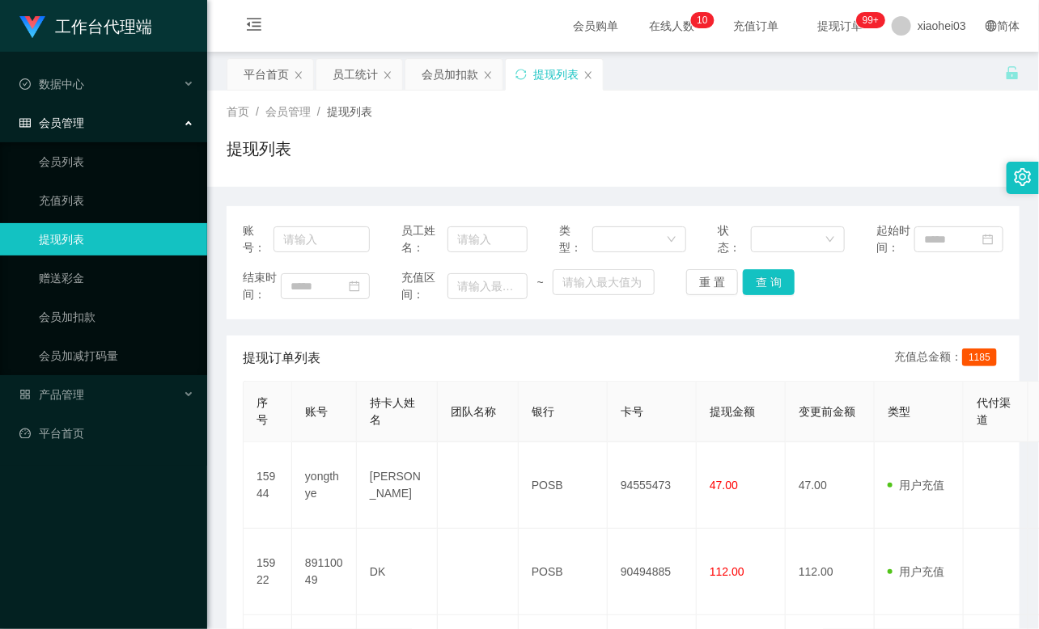
click at [62, 235] on link "提现列表" at bounding box center [116, 239] width 155 height 32
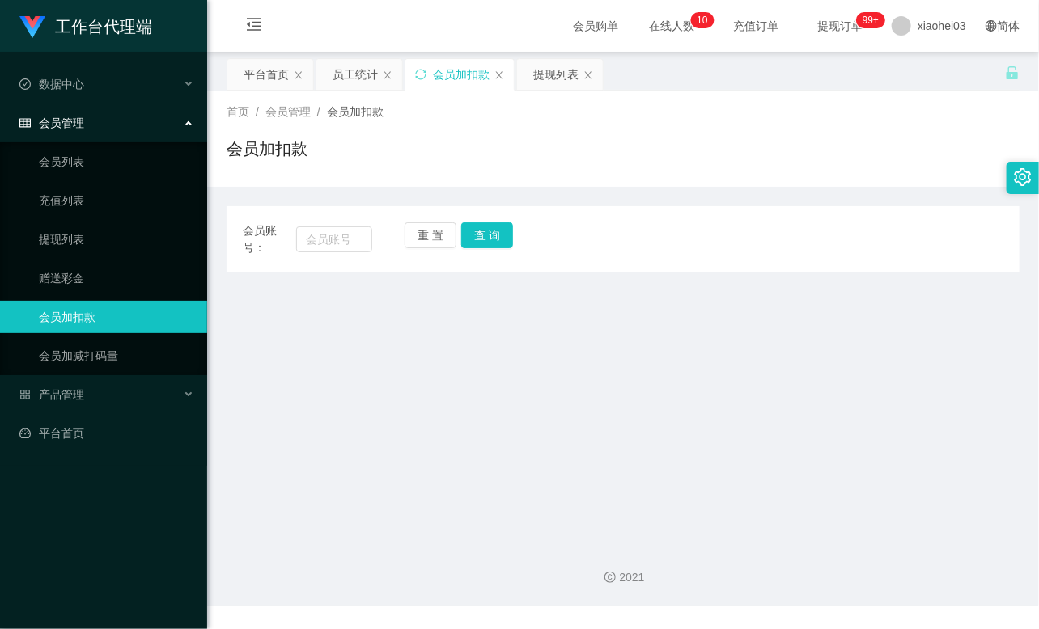
click at [861, 291] on main "关闭左侧 关闭右侧 关闭其它 刷新页面 平台首页 员工统计 会员加扣款 提现列表 首页 / 会员管理 / 会员加扣款 / 会员加扣款 会员账号： 重 置 查 …" at bounding box center [622, 291] width 831 height 479
click at [329, 231] on input "text" at bounding box center [334, 239] width 76 height 26
paste input "KaiH"
type input "KaiH"
click at [480, 248] on div "重 置 查 询" at bounding box center [468, 239] width 129 height 34
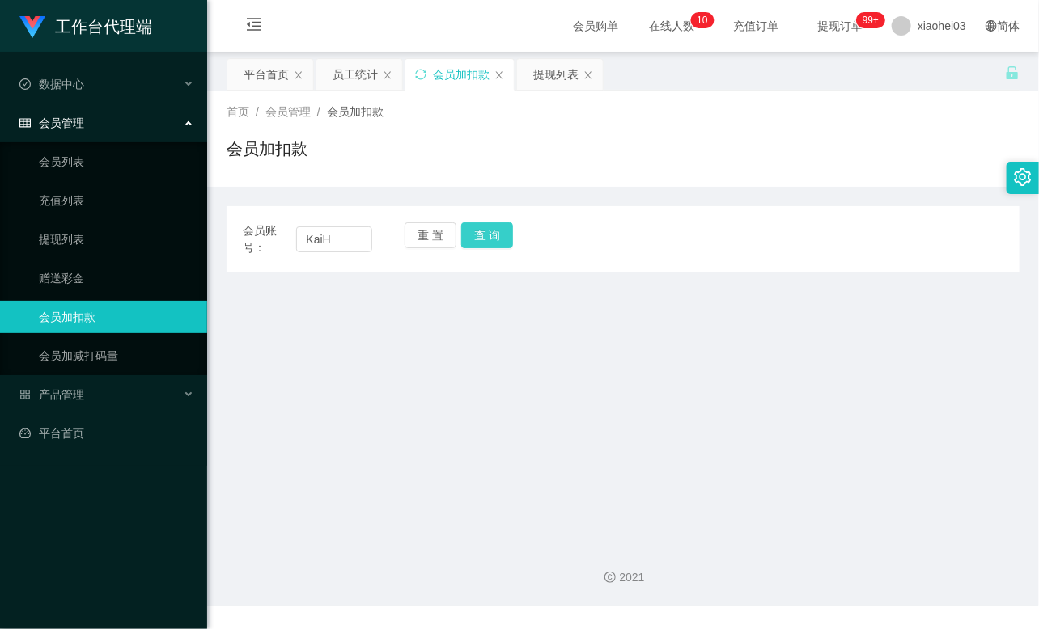
click at [483, 239] on button "查 询" at bounding box center [487, 235] width 52 height 26
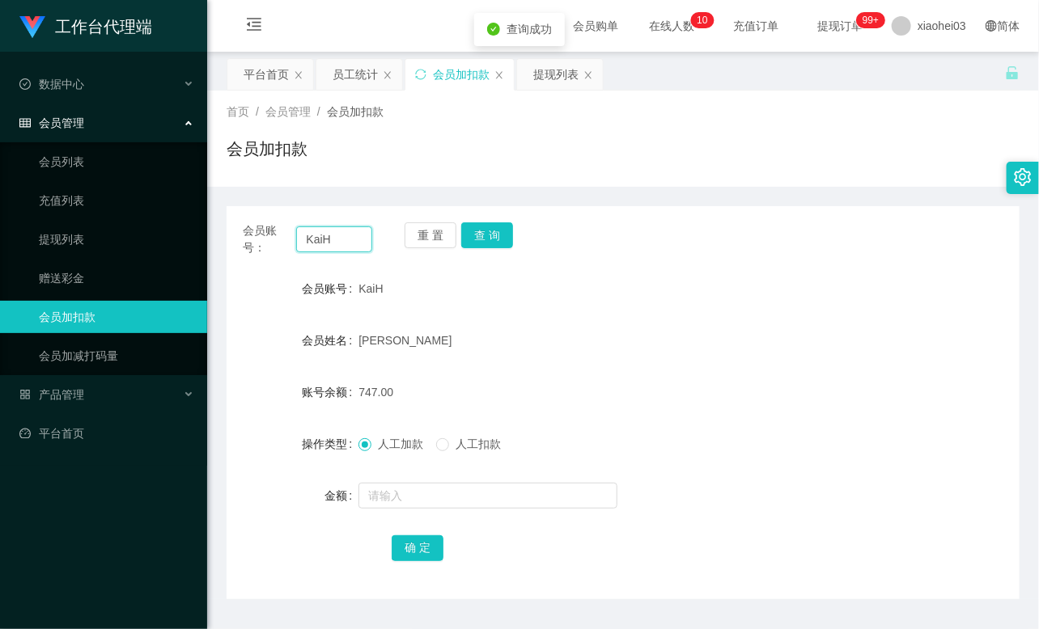
drag, startPoint x: 330, startPoint y: 235, endPoint x: 192, endPoint y: 217, distance: 139.6
click at [192, 217] on section "工作台代理端 数据中心 会员管理 会员列表 充值列表 提现列表 赠送彩金 会员加扣款 会员加减打码量 产品管理 平台首页 保存配置 重置配置 整体风格设置 主…" at bounding box center [519, 337] width 1039 height 675
click at [78, 231] on link "提现列表" at bounding box center [116, 239] width 155 height 32
